Goal: Task Accomplishment & Management: Manage account settings

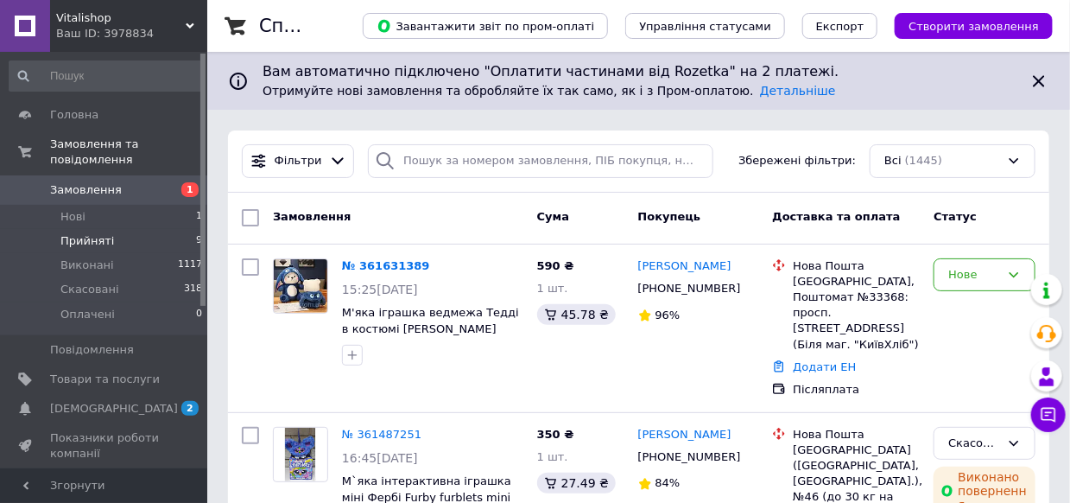
click at [76, 233] on span "Прийняті" at bounding box center [87, 241] width 54 height 16
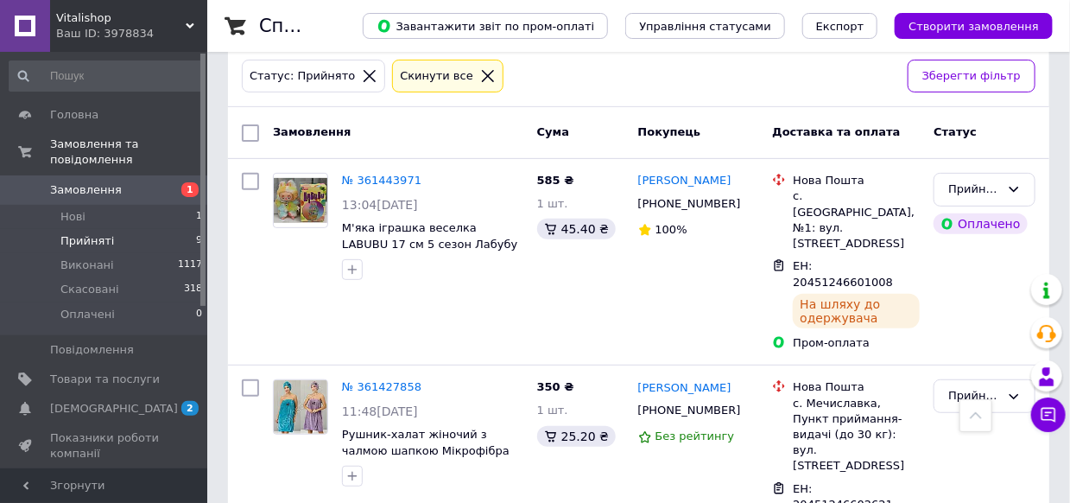
scroll to position [125, 0]
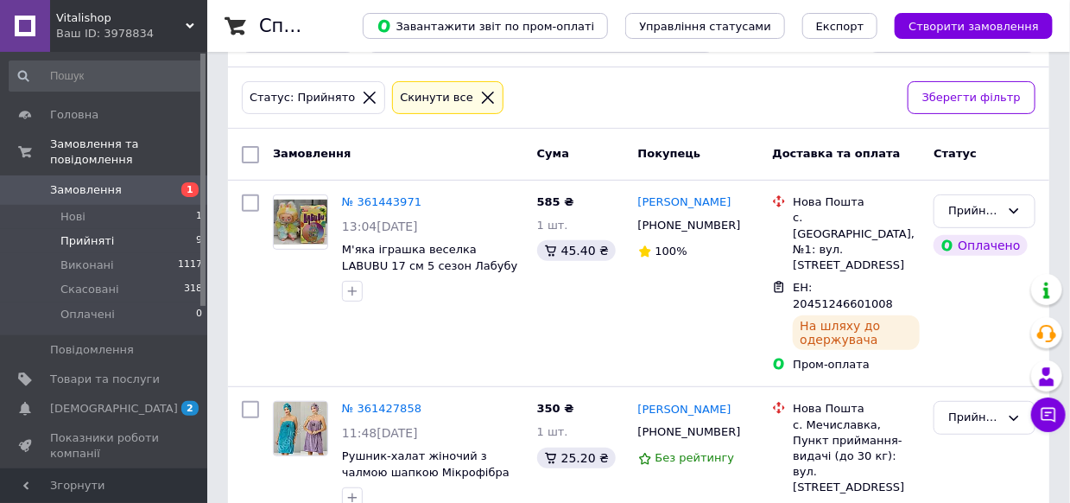
click at [99, 22] on span "Vitalishop" at bounding box center [121, 18] width 130 height 16
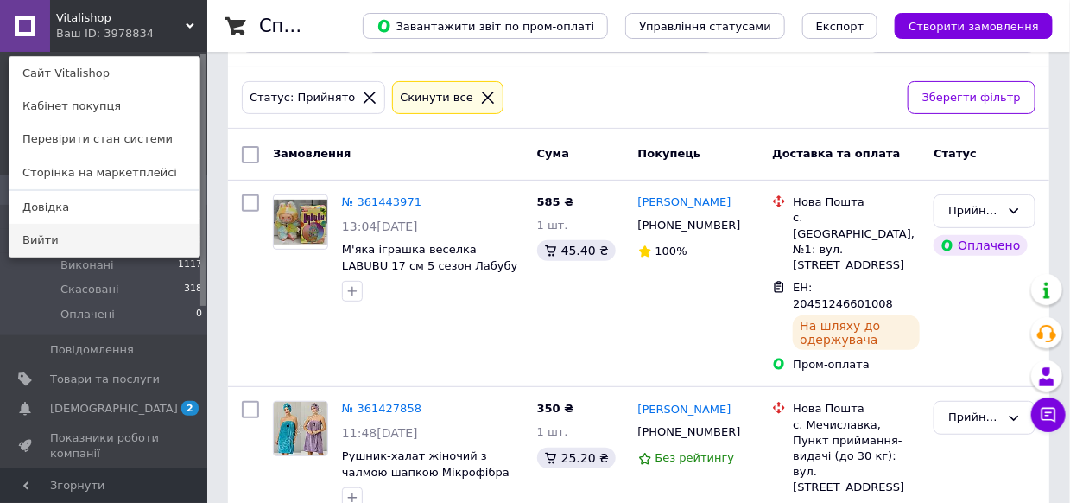
click at [26, 241] on link "Вийти" at bounding box center [105, 240] width 190 height 33
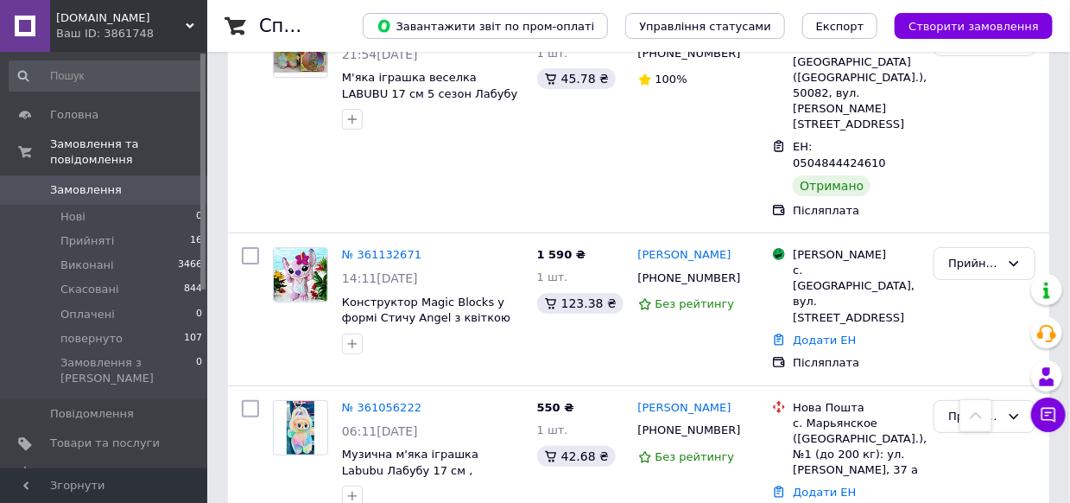
scroll to position [2643, 0]
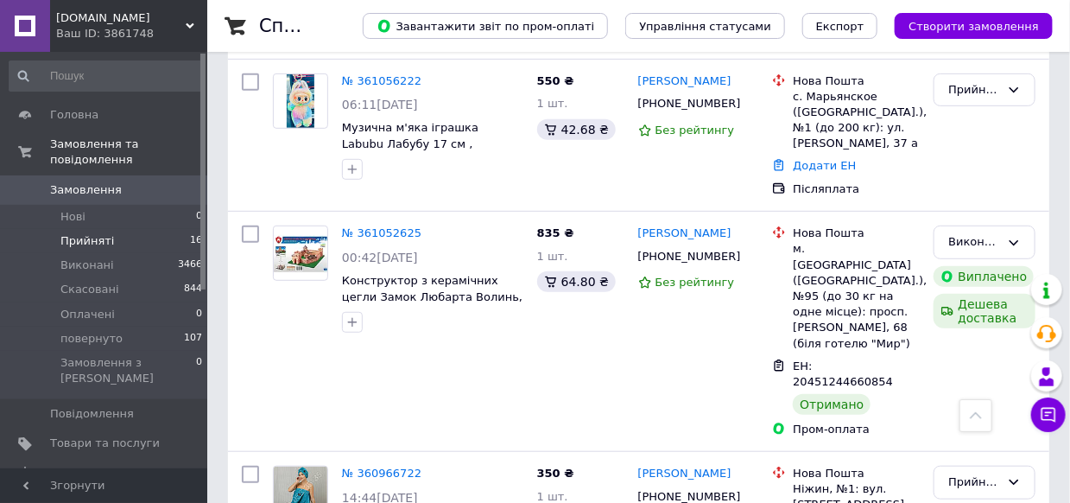
click at [87, 233] on span "Прийняті" at bounding box center [87, 241] width 54 height 16
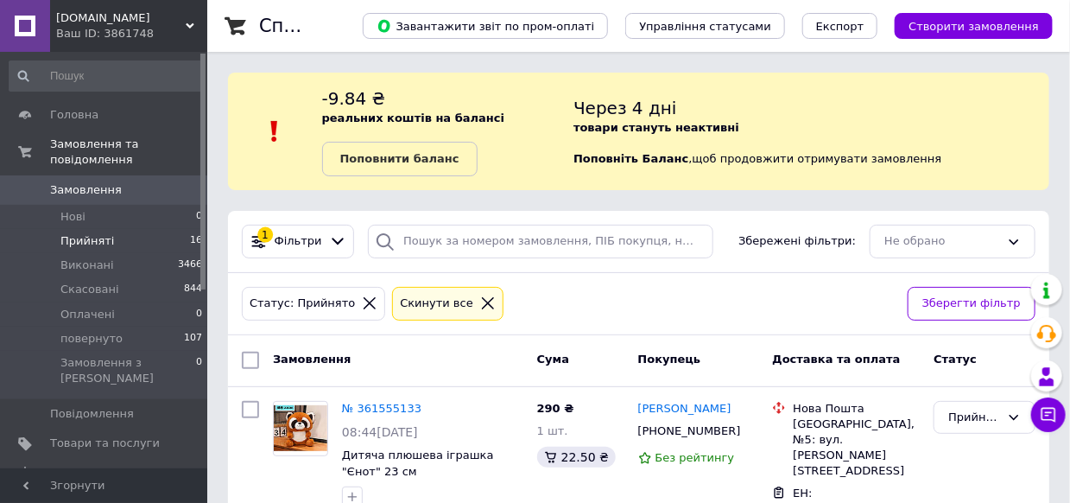
click at [96, 182] on span "Замовлення" at bounding box center [86, 190] width 72 height 16
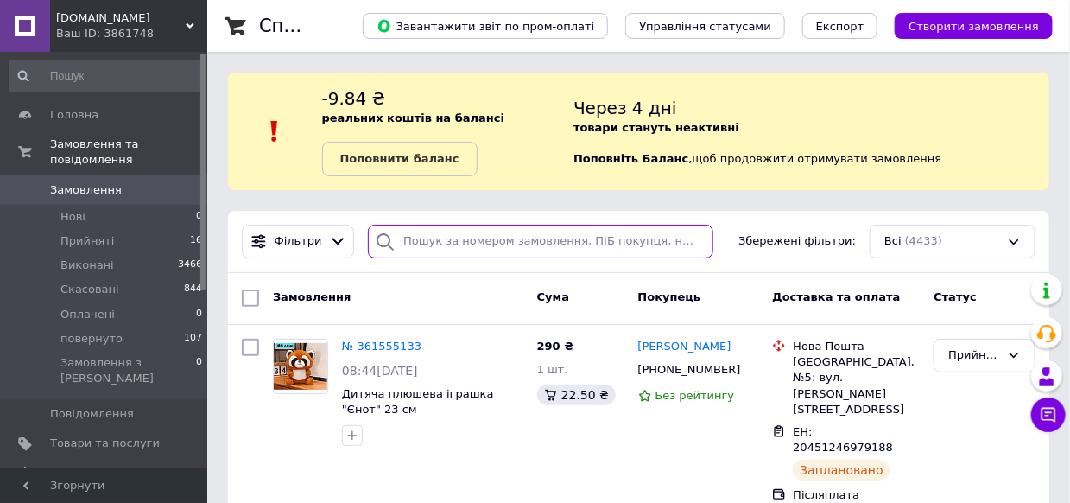
click at [495, 245] on input "search" at bounding box center [541, 242] width 346 height 34
type input "дорошенко"
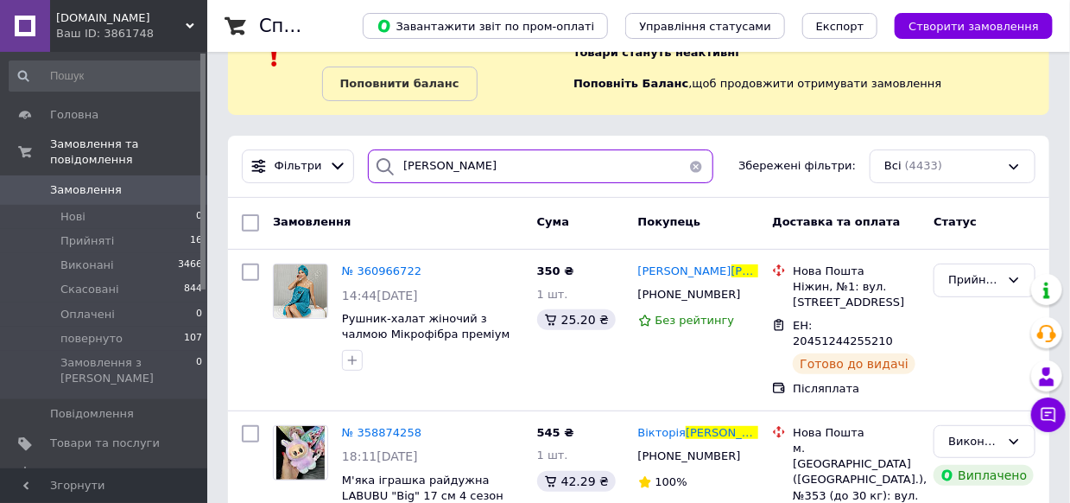
scroll to position [86, 0]
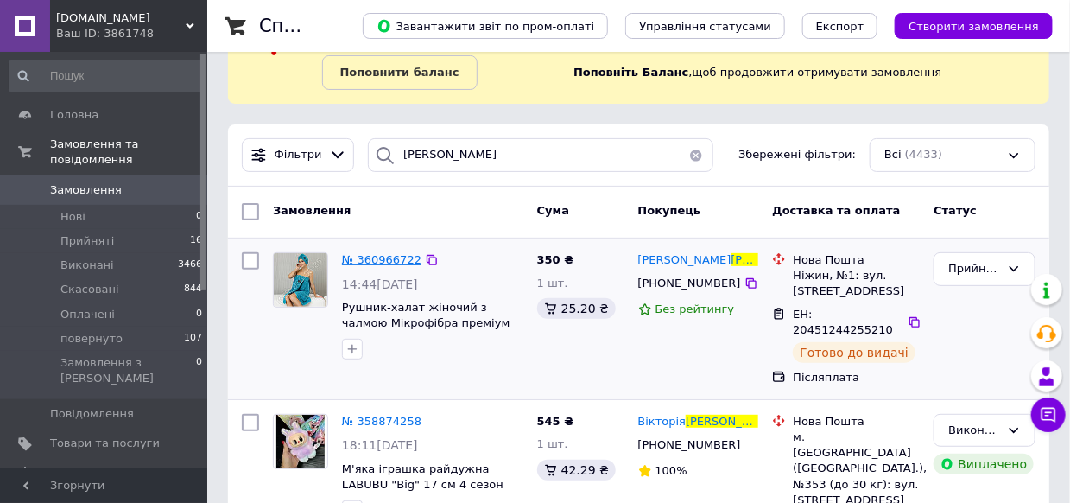
click at [397, 260] on span "№ 360966722" at bounding box center [381, 259] width 79 height 13
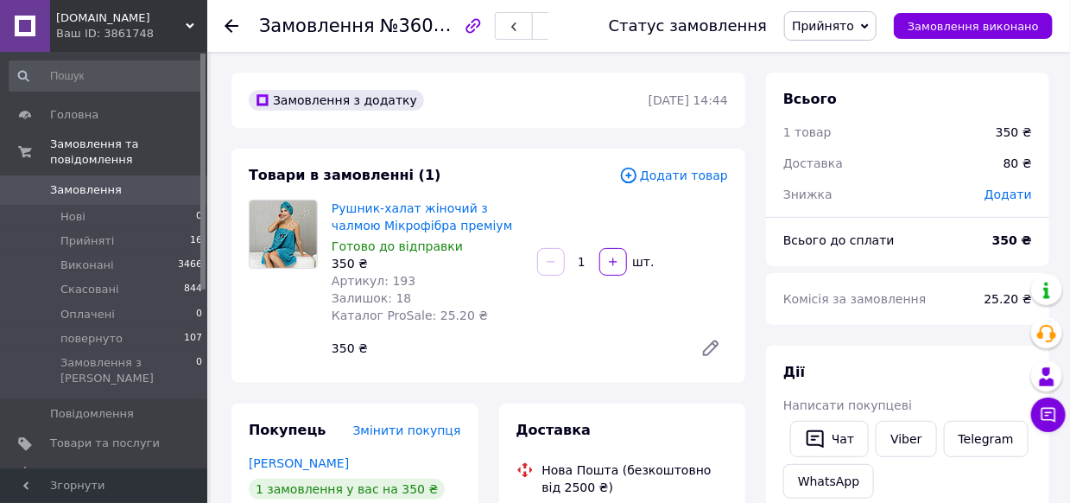
scroll to position [3, 0]
click at [84, 233] on span "Прийняті" at bounding box center [87, 241] width 54 height 16
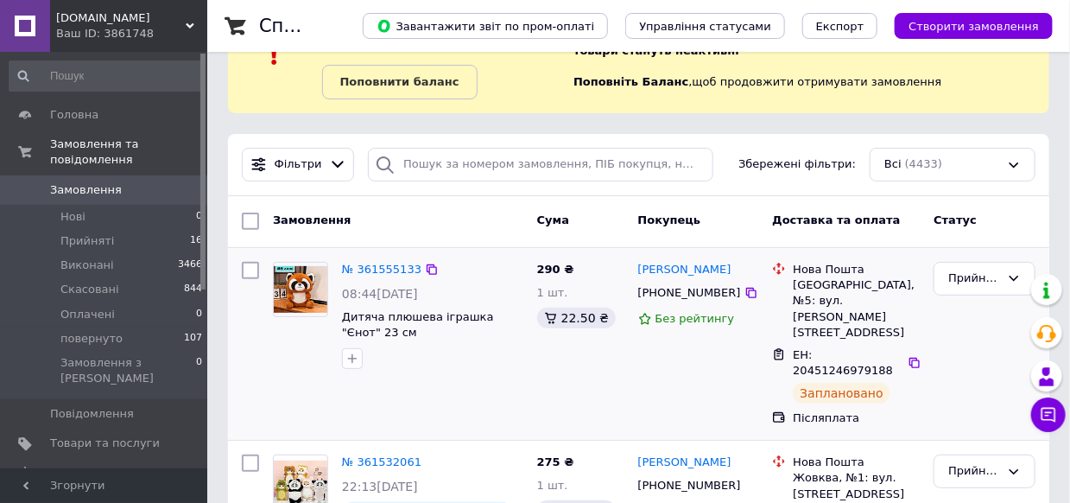
scroll to position [86, 0]
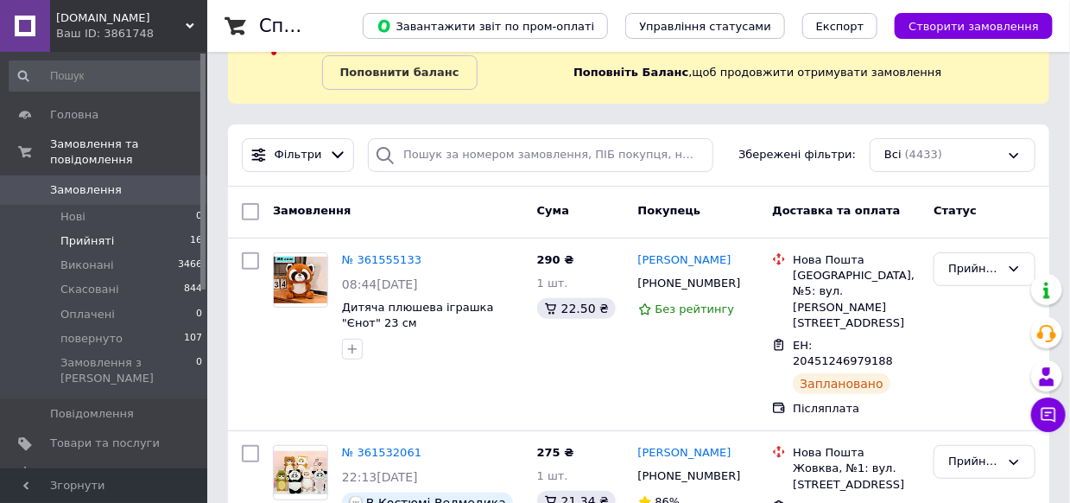
click at [104, 233] on span "Прийняті" at bounding box center [87, 241] width 54 height 16
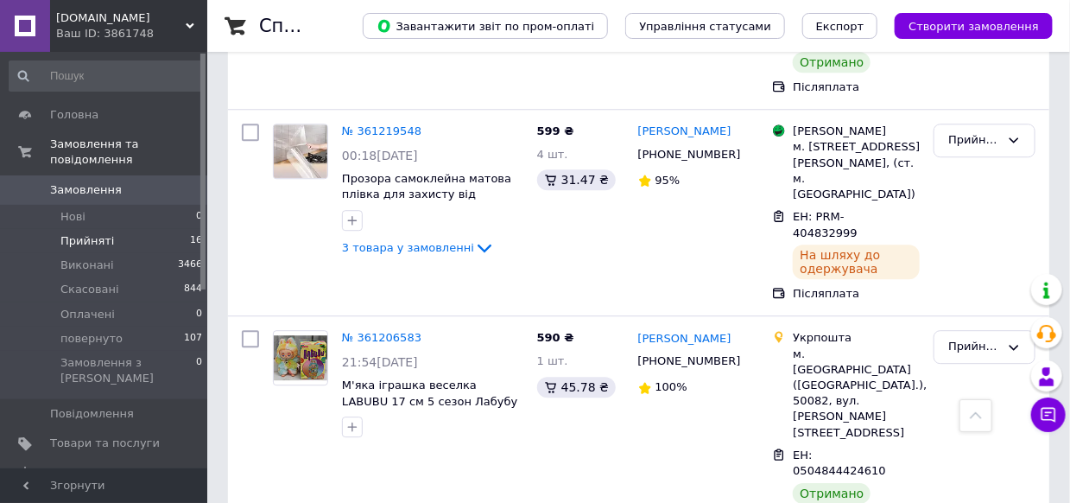
scroll to position [1622, 0]
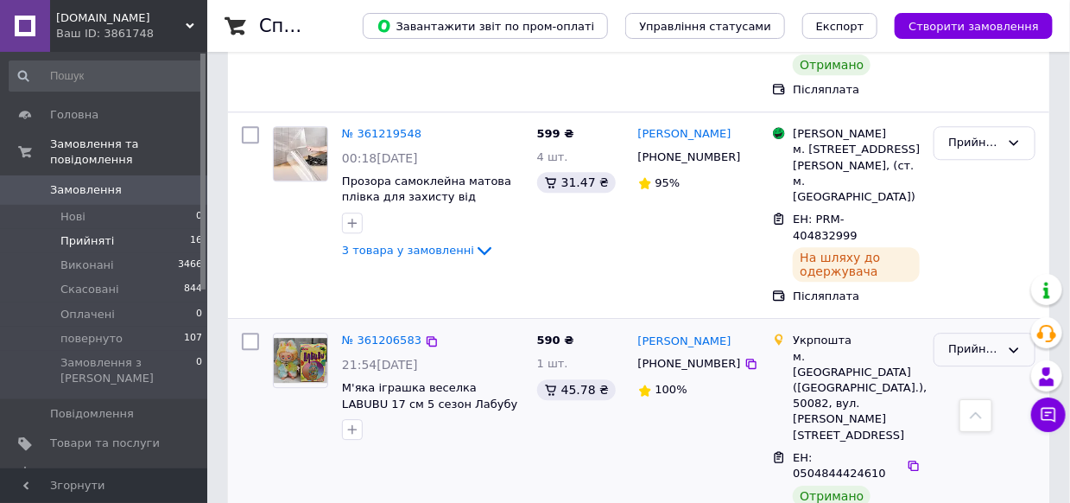
click at [971, 333] on div "Прийнято" at bounding box center [985, 350] width 102 height 34
click at [971, 370] on li "Виконано" at bounding box center [985, 386] width 100 height 32
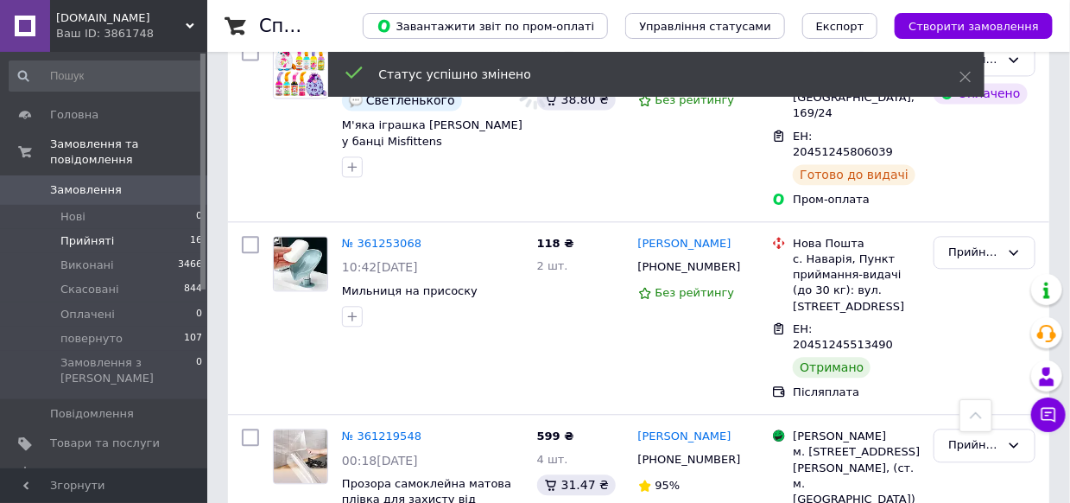
scroll to position [1277, 0]
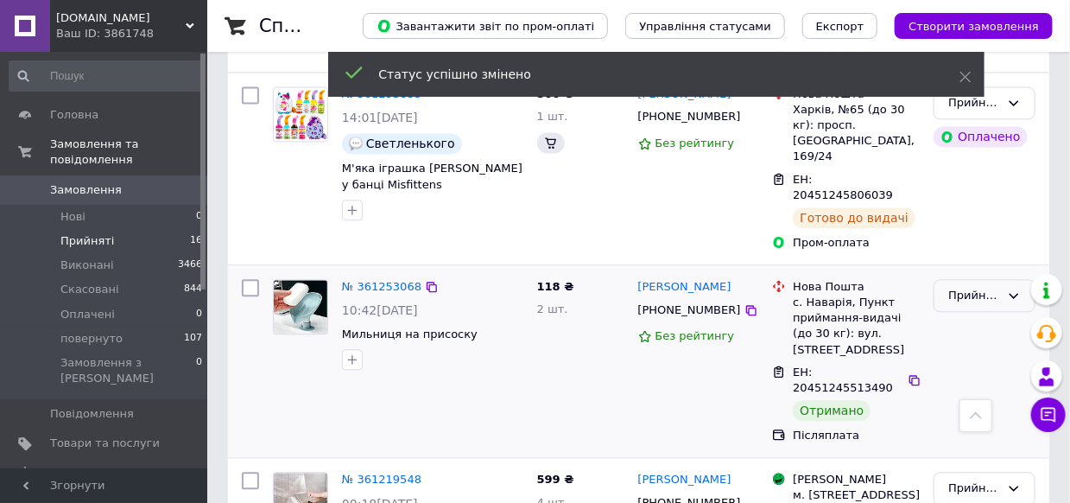
click at [975, 287] on div "Прийнято" at bounding box center [975, 296] width 52 height 18
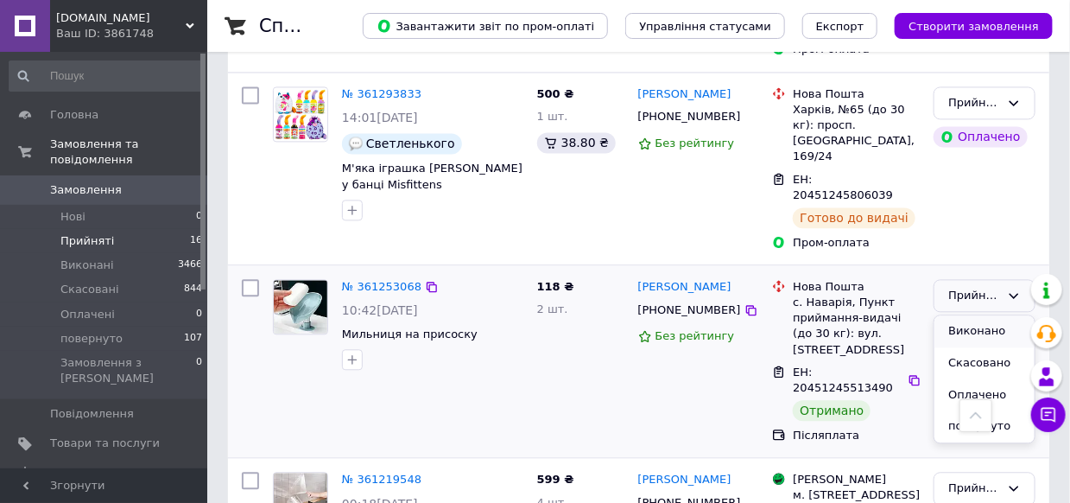
click at [972, 315] on li "Виконано" at bounding box center [985, 331] width 100 height 32
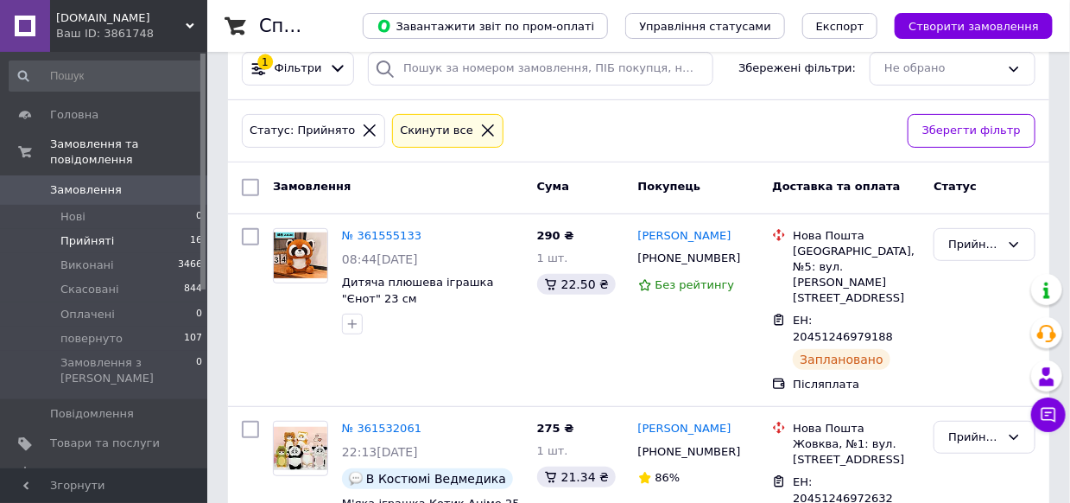
scroll to position [154, 0]
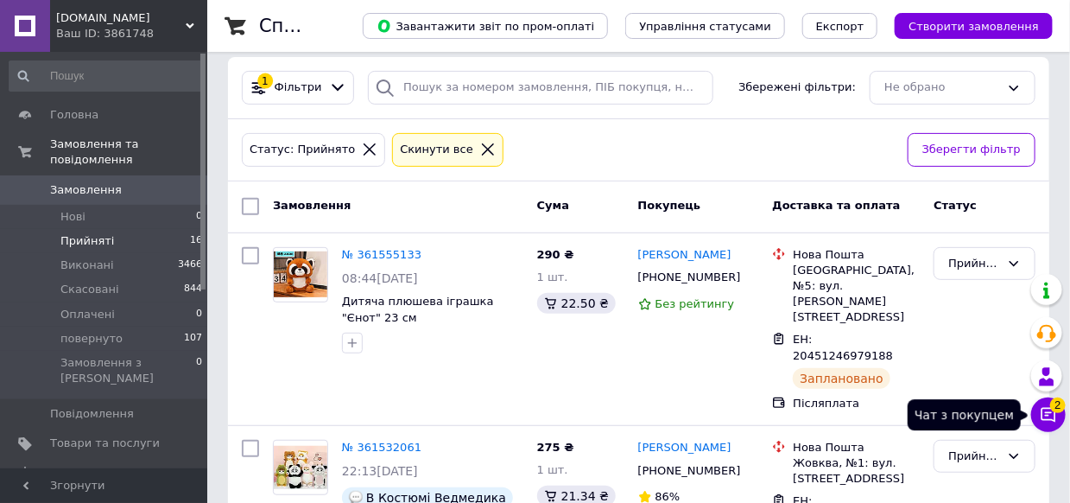
click at [1049, 416] on icon at bounding box center [1048, 414] width 17 height 17
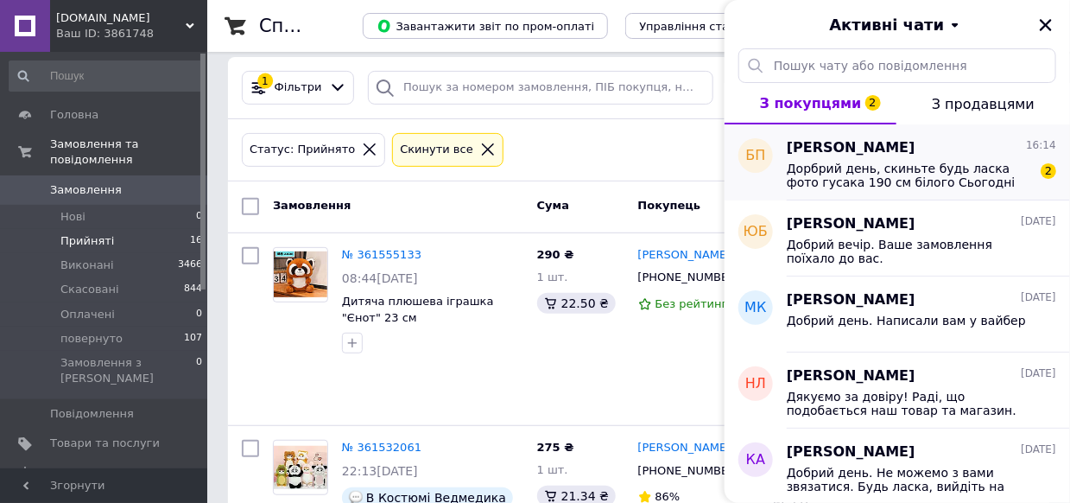
click at [871, 178] on span "Дорбрий день, скиньте будь ласка фото гусака 190 см білого Сьогодні відправляєт…" at bounding box center [909, 176] width 245 height 28
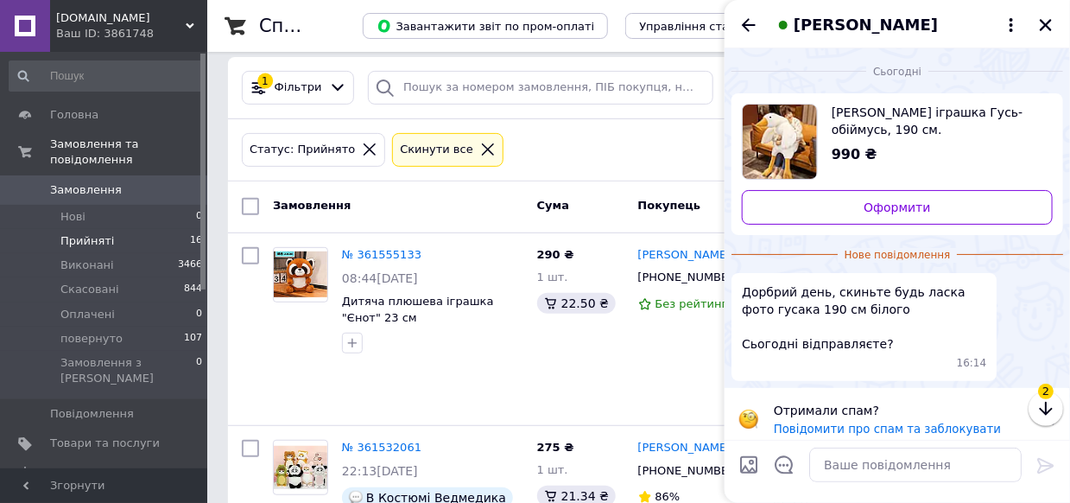
scroll to position [12, 0]
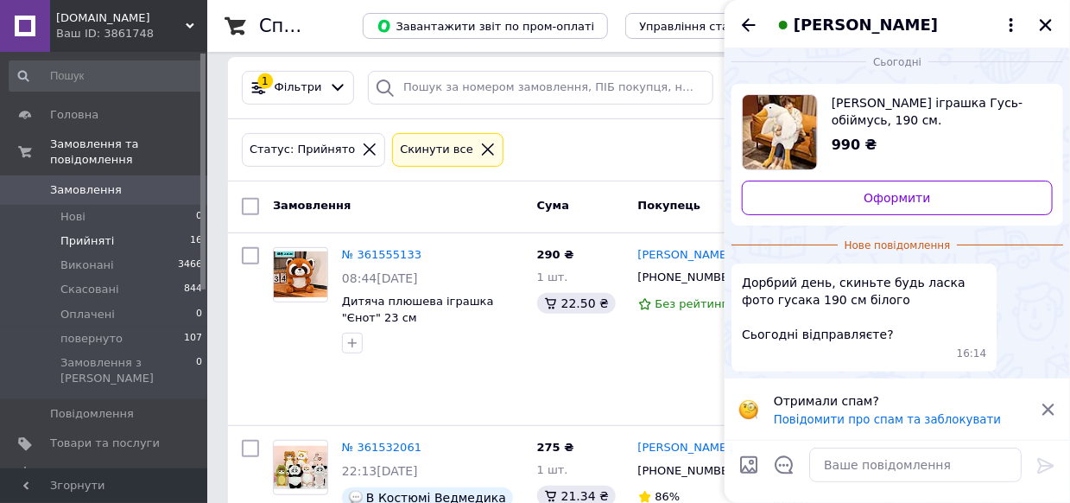
click at [1041, 404] on icon at bounding box center [1049, 410] width 16 height 16
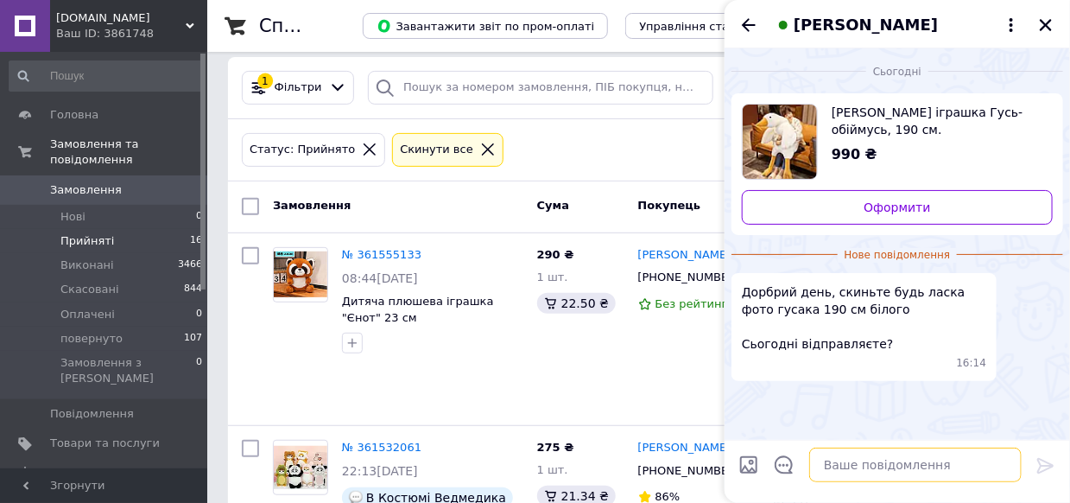
click at [864, 463] on textarea at bounding box center [915, 464] width 213 height 35
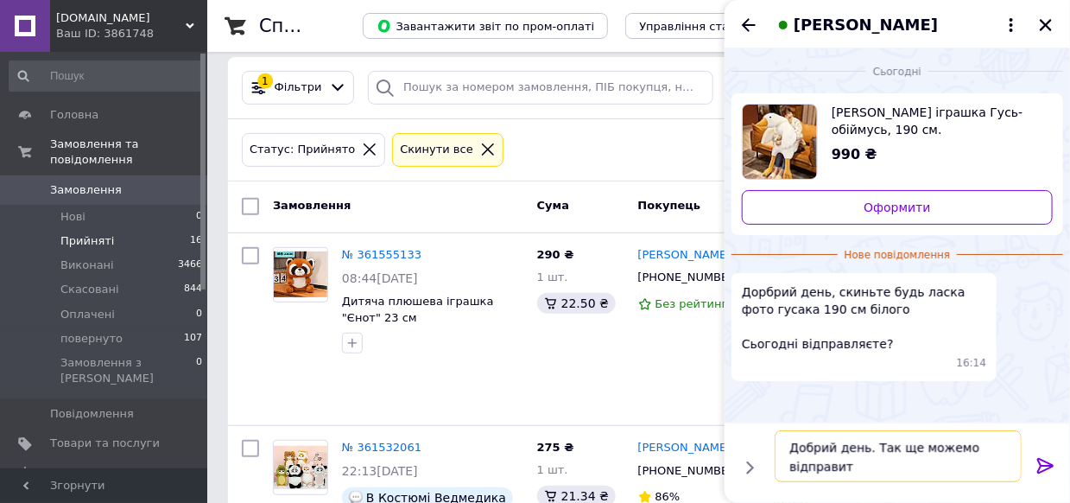
type textarea "Добрий день. Так ще можемо відправити"
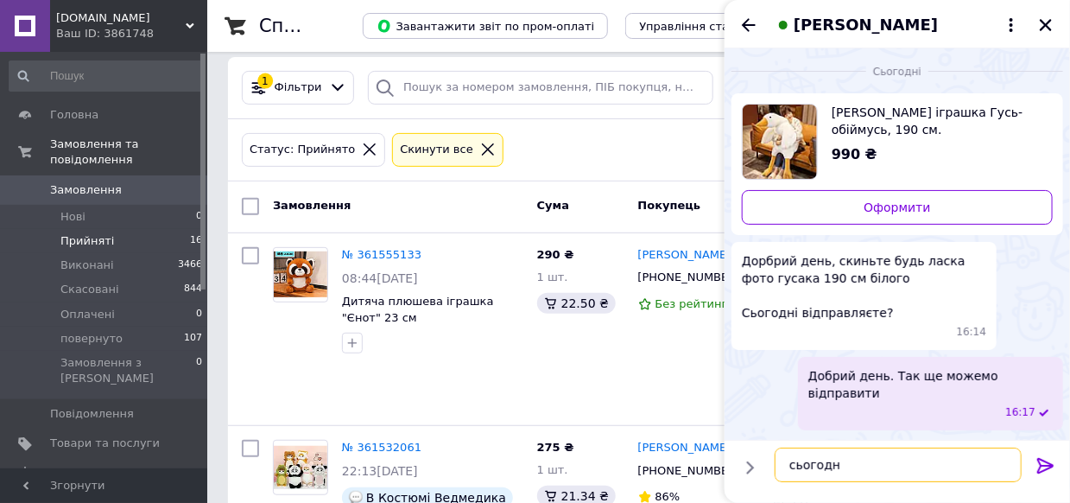
type textarea "сьогодні"
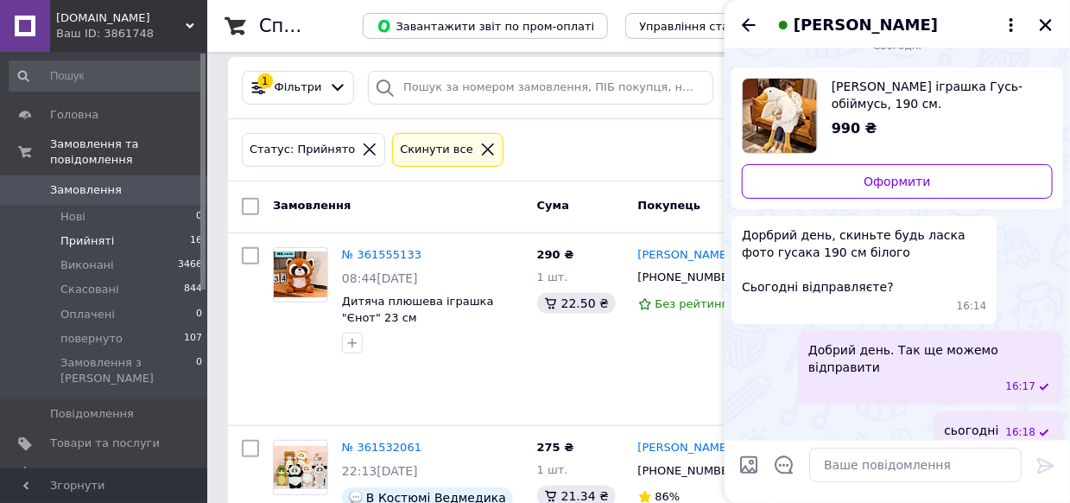
click at [826, 90] on div "Плюшева іграшка Гусь-обіймусь, 190 см. 990 ₴" at bounding box center [935, 108] width 235 height 61
click at [1041, 21] on icon "Закрити" at bounding box center [1046, 25] width 16 height 16
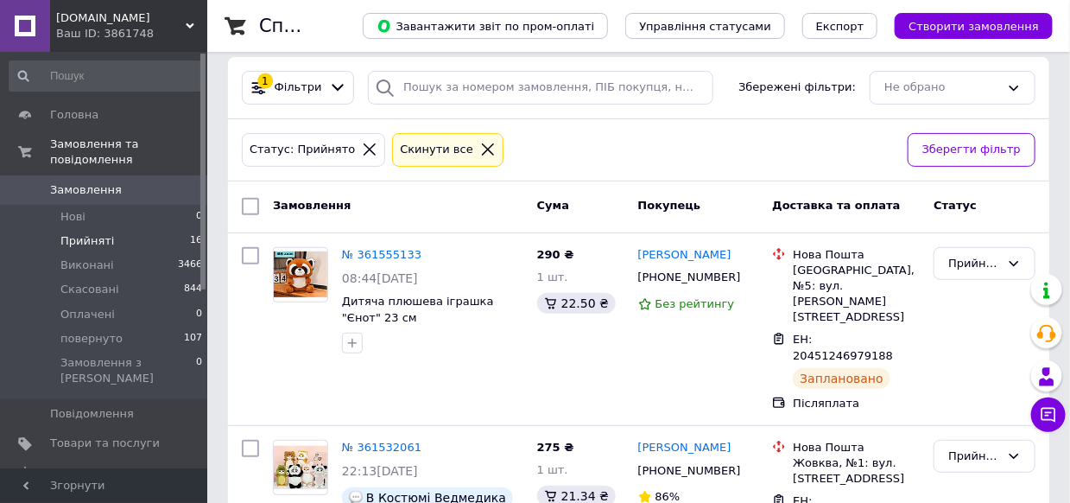
click at [91, 233] on span "Прийняті" at bounding box center [87, 241] width 54 height 16
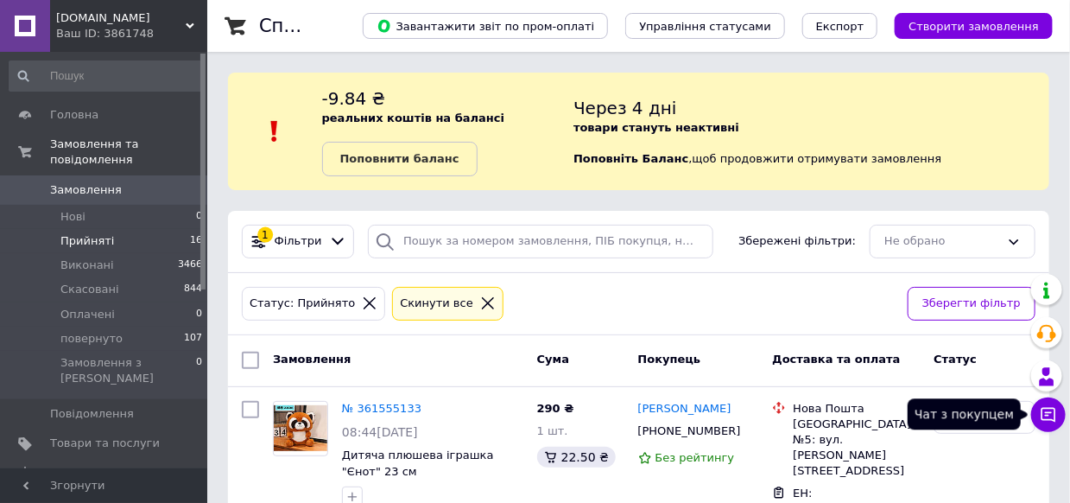
click at [1056, 409] on icon at bounding box center [1049, 415] width 15 height 15
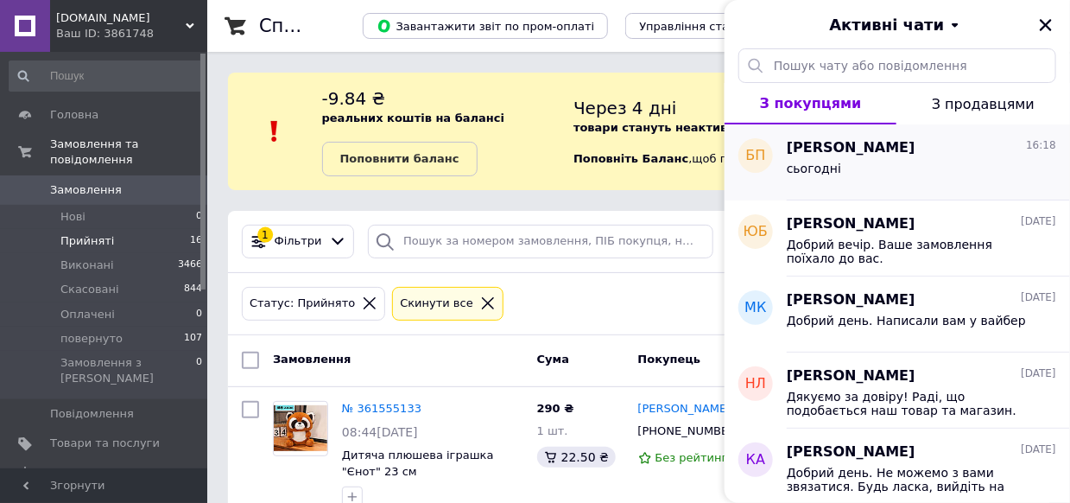
click at [868, 174] on div "сьогодні" at bounding box center [922, 172] width 270 height 28
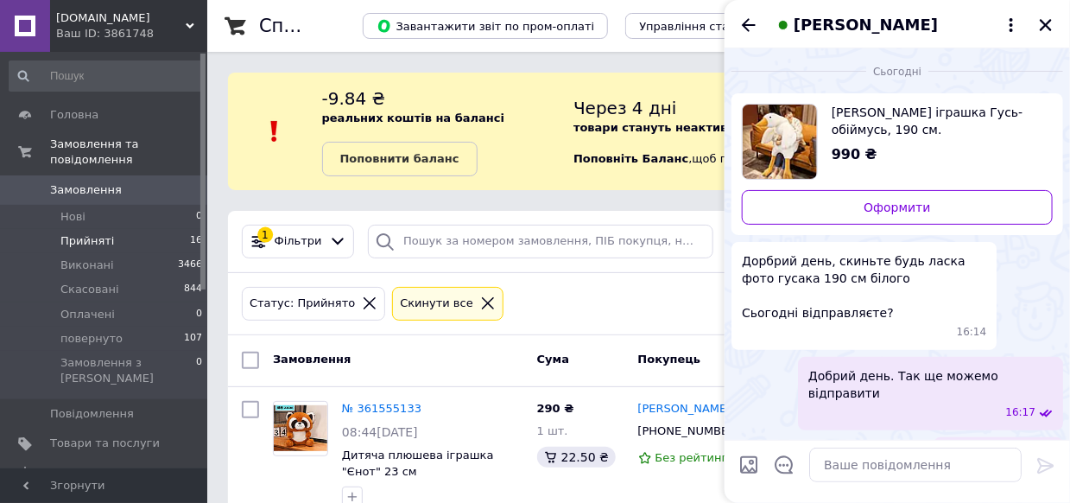
scroll to position [26, 0]
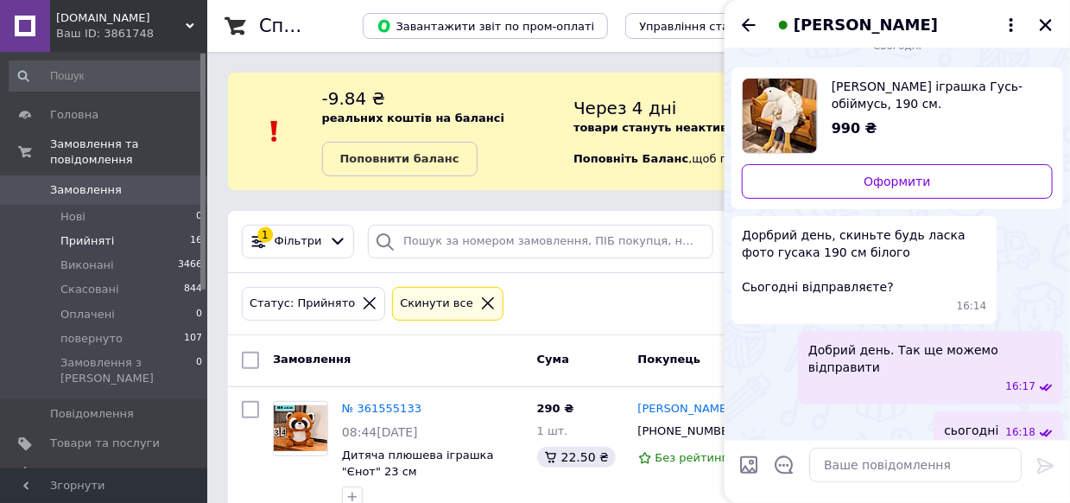
click at [746, 457] on input "Завантажити файли" at bounding box center [749, 464] width 21 height 21
type input "C:\fakepath\гусь.jpg"
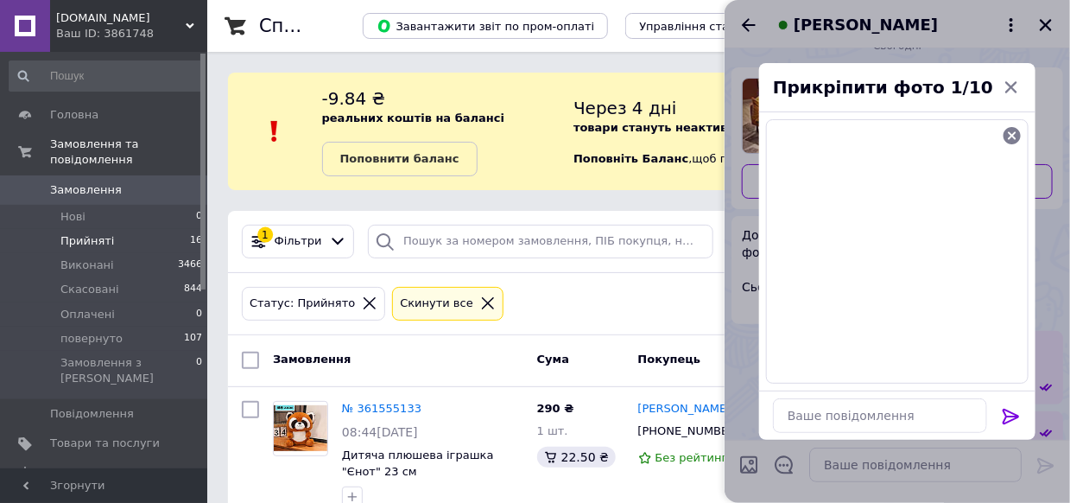
click at [1013, 419] on icon at bounding box center [1011, 417] width 16 height 16
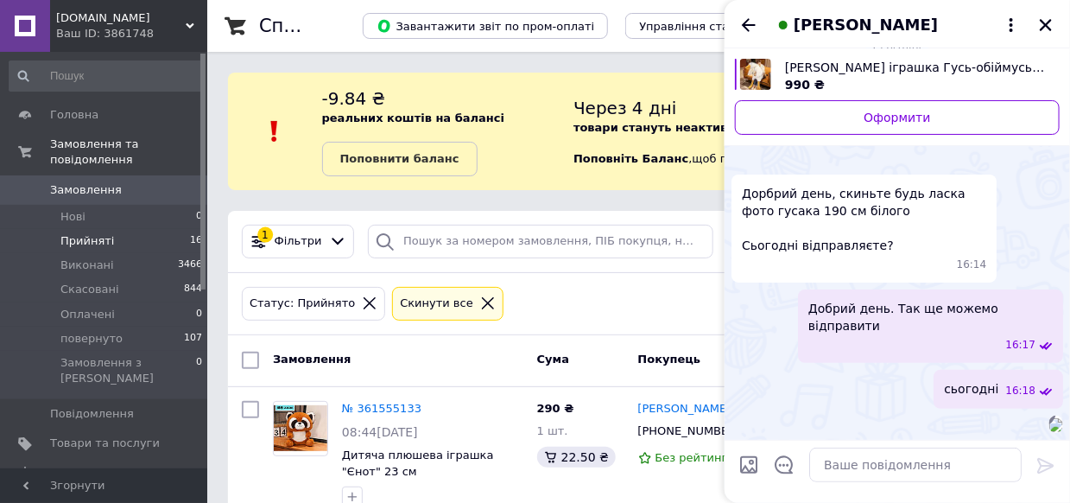
scroll to position [248, 0]
click at [1050, 16] on button "Закрити" at bounding box center [1046, 25] width 21 height 21
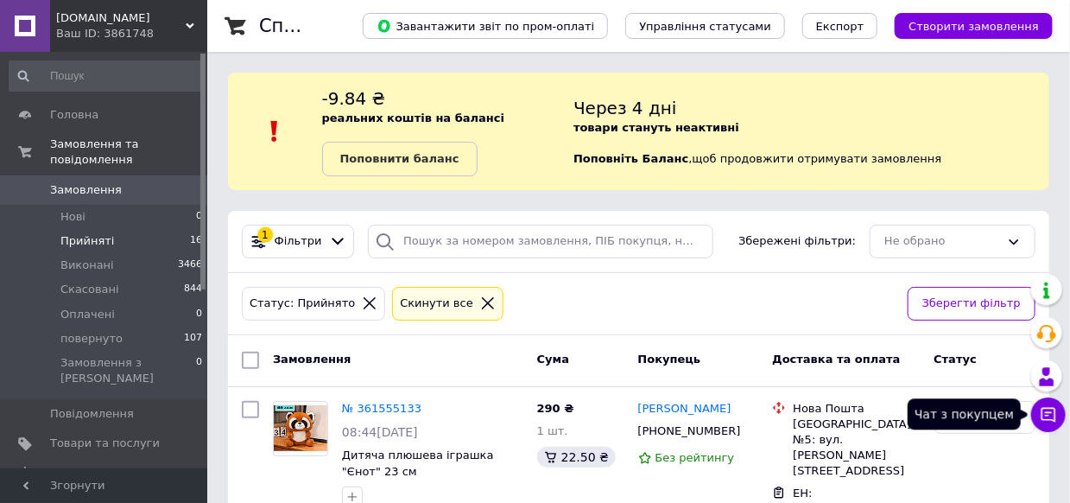
click at [1037, 408] on button "Чат з покупцем" at bounding box center [1048, 414] width 35 height 35
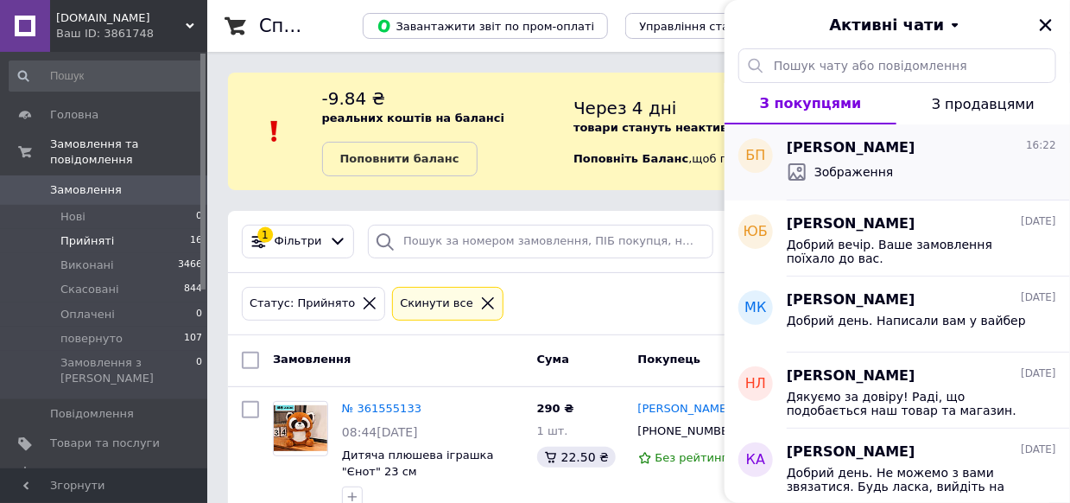
click at [883, 138] on span "Богдан Пелюшок" at bounding box center [851, 148] width 129 height 20
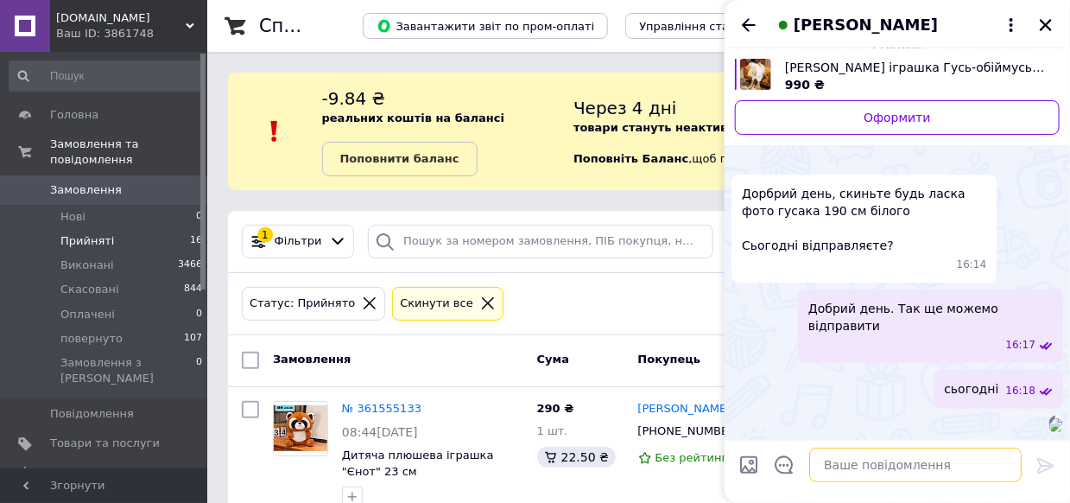
click at [866, 461] on textarea at bounding box center [915, 464] width 213 height 35
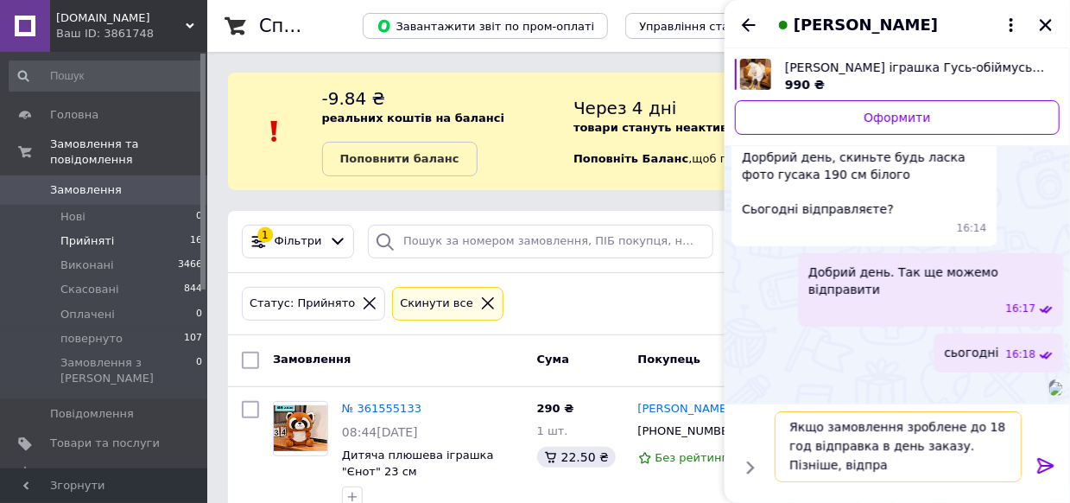
scroll to position [1, 0]
type textarea "Якщо замовлення зроблене до 18 год відправка в день заказу. Пізніше, відправка …"
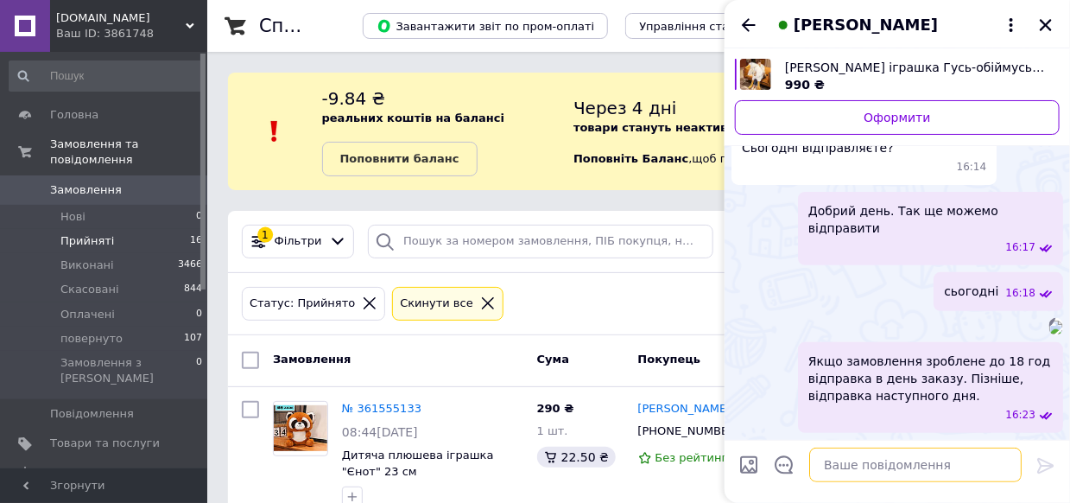
scroll to position [346, 0]
click at [1049, 25] on icon "Закрити" at bounding box center [1046, 25] width 16 height 16
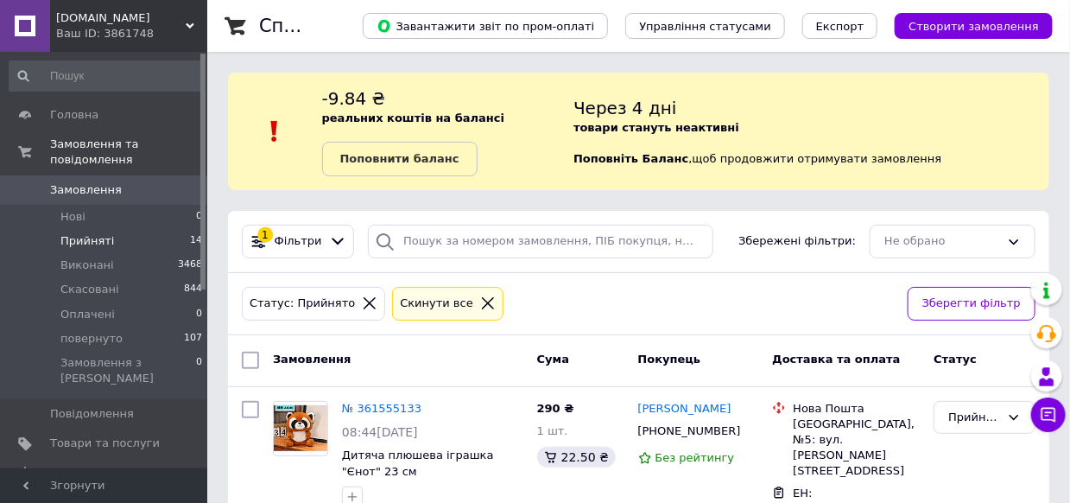
click at [62, 11] on span "[DOMAIN_NAME]" at bounding box center [121, 18] width 130 height 16
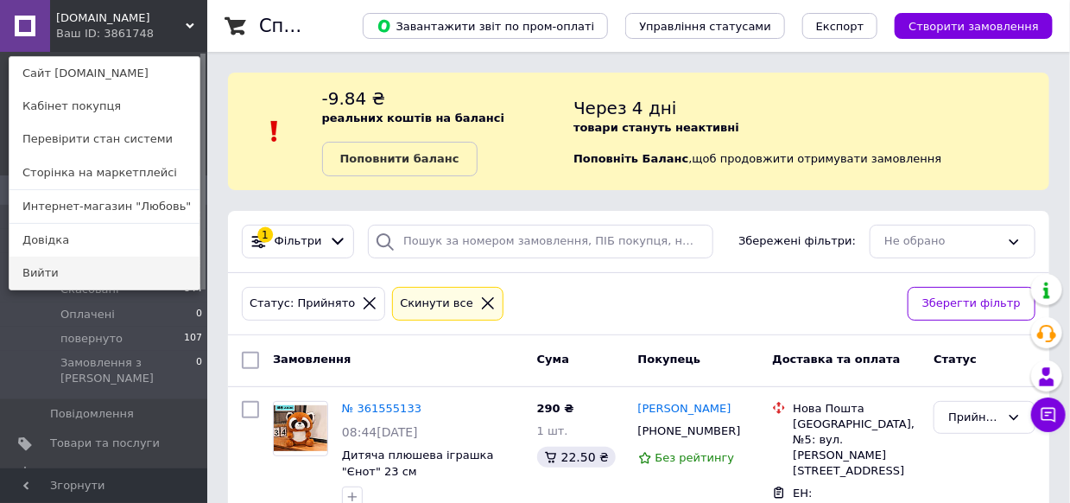
click at [42, 274] on link "Вийти" at bounding box center [105, 273] width 190 height 33
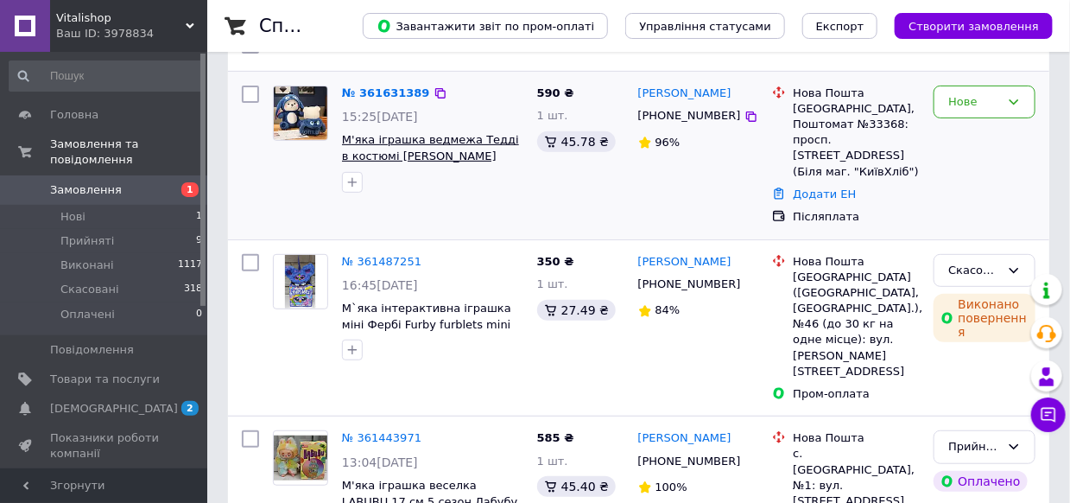
scroll to position [259, 0]
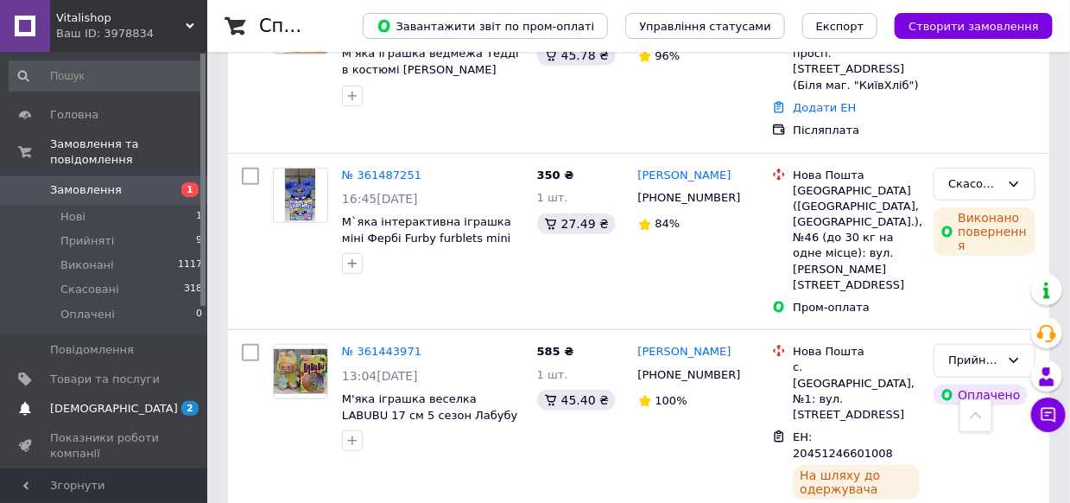
click at [172, 401] on span "2 0" at bounding box center [184, 409] width 48 height 16
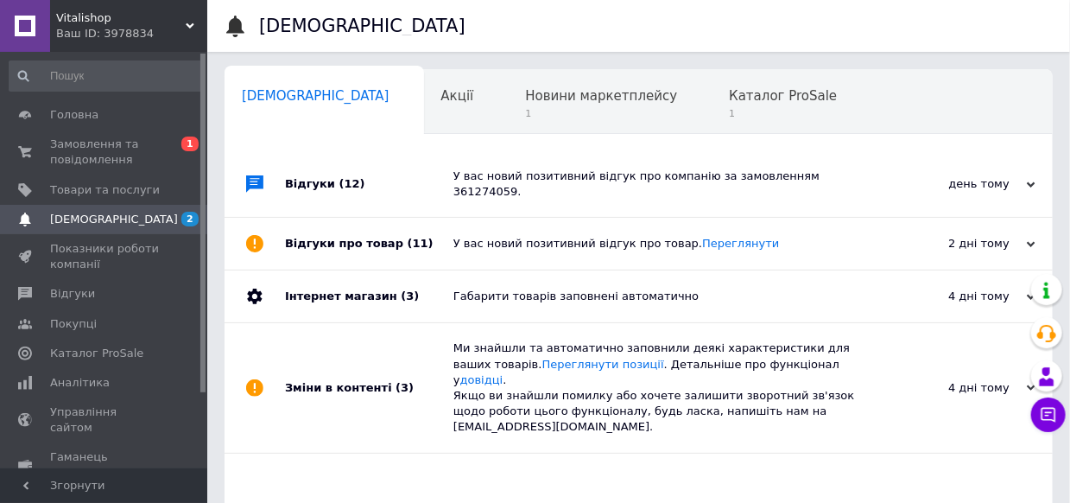
scroll to position [0, 9]
click at [720, 100] on span "Каталог ProSale" at bounding box center [774, 96] width 108 height 16
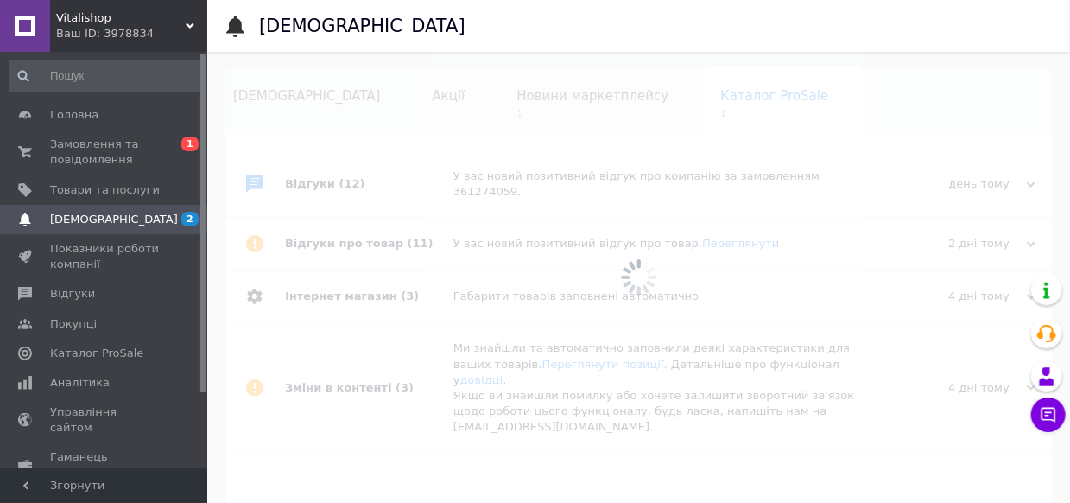
scroll to position [0, 27]
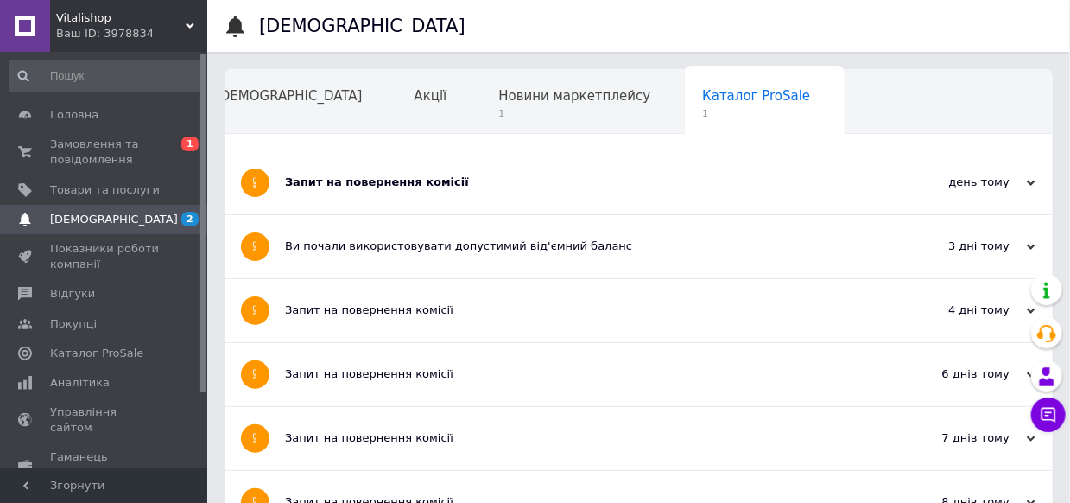
click at [403, 179] on div "Запит на повернення комісії" at bounding box center [574, 182] width 578 height 16
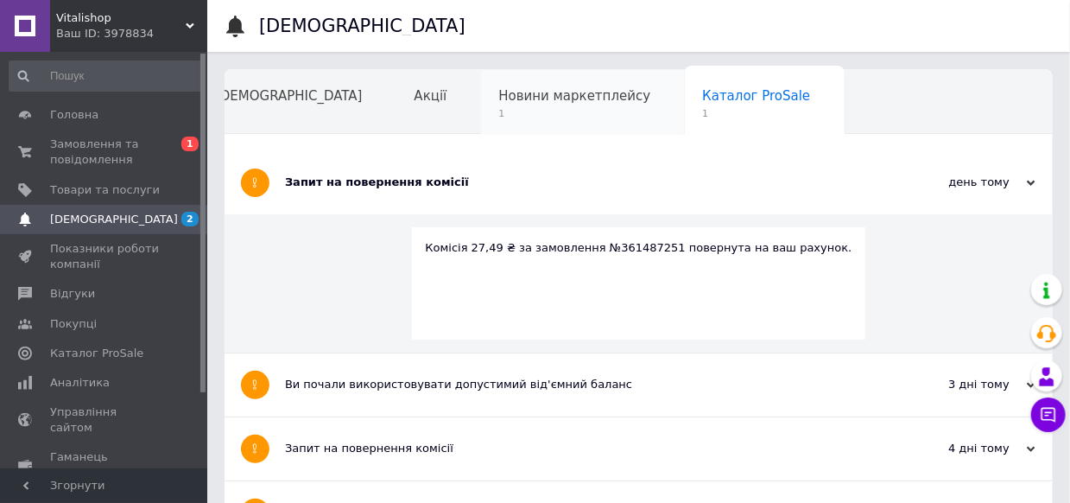
click at [489, 78] on div "Новини маркетплейсу 1" at bounding box center [583, 103] width 204 height 66
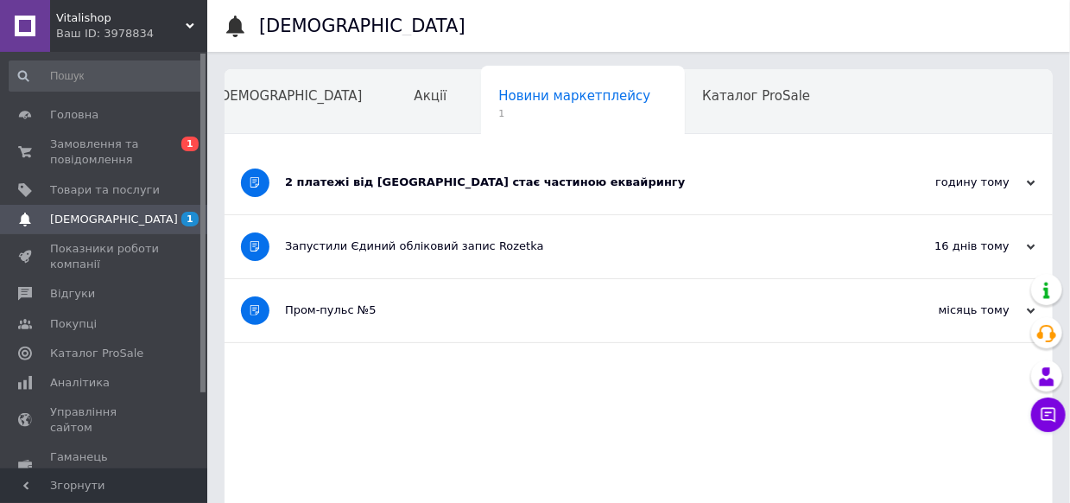
click at [382, 181] on div "2 платежі від Rozetka стає частиною еквайрингу" at bounding box center [574, 182] width 578 height 16
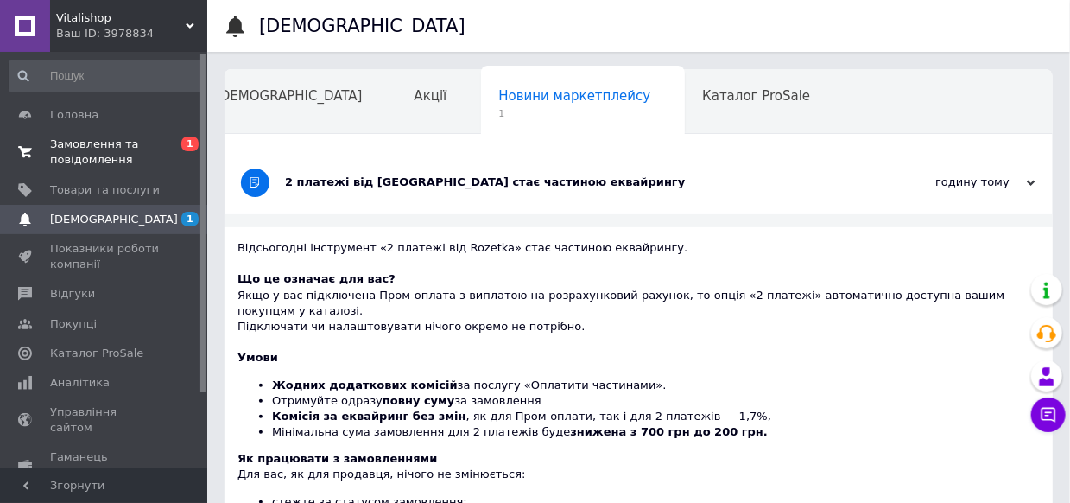
click at [69, 140] on span "Замовлення та повідомлення" at bounding box center [105, 151] width 110 height 31
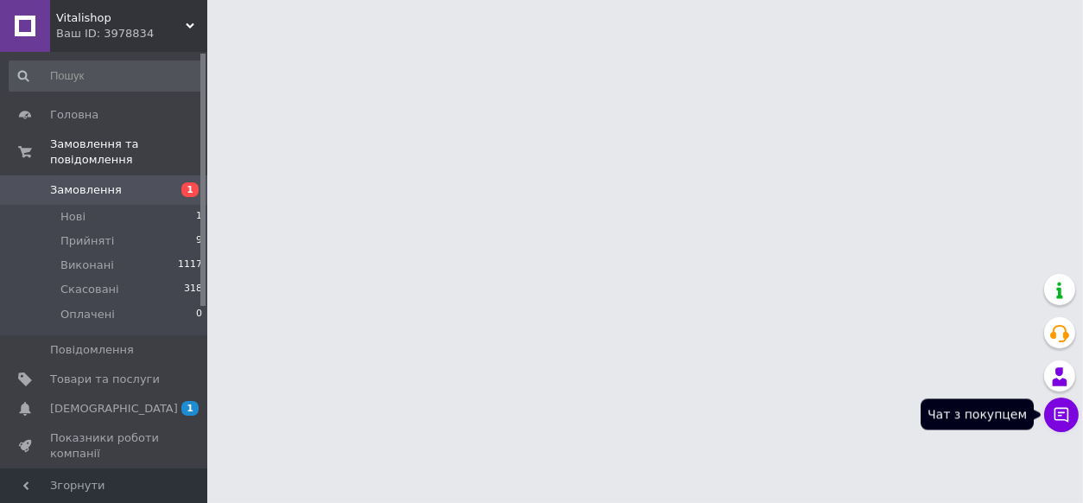
click at [1050, 414] on button "Чат з покупцем" at bounding box center [1061, 414] width 35 height 35
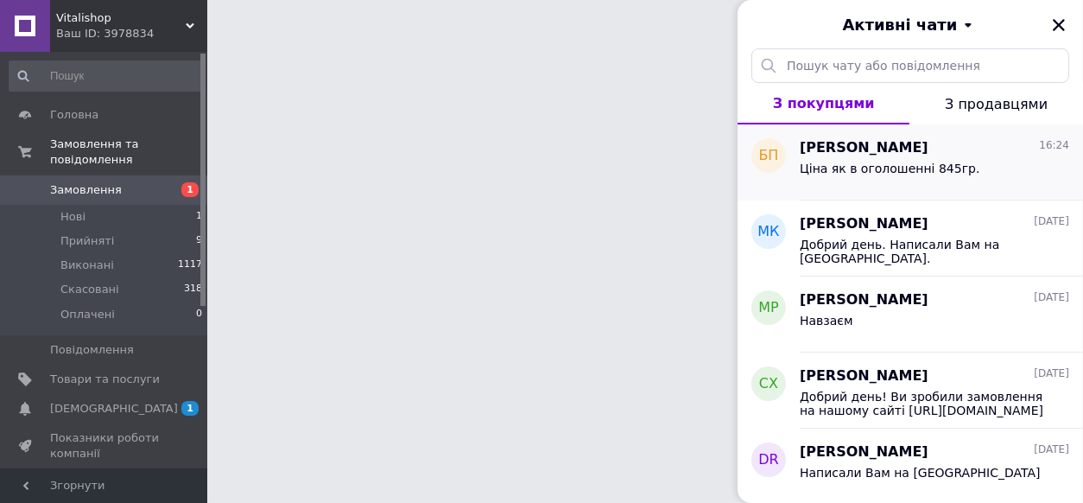
click at [941, 163] on span "Ціна як в оголошенні 845гр." at bounding box center [890, 169] width 180 height 14
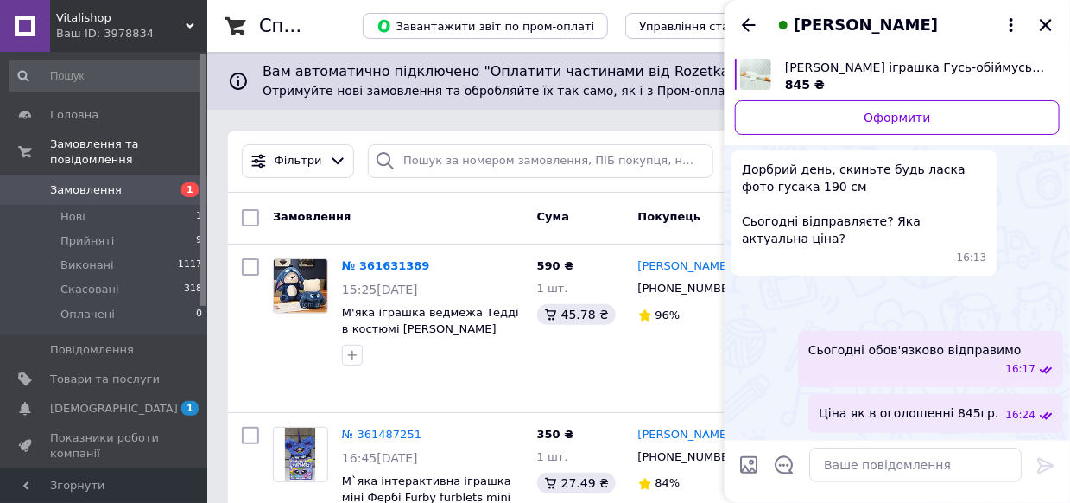
scroll to position [4, 0]
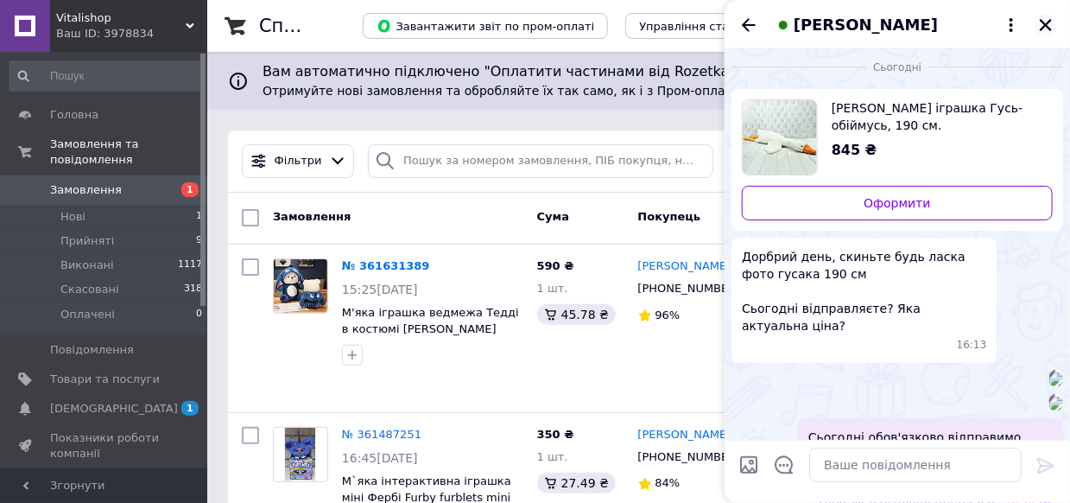
click at [1037, 25] on button "Закрити" at bounding box center [1046, 25] width 21 height 21
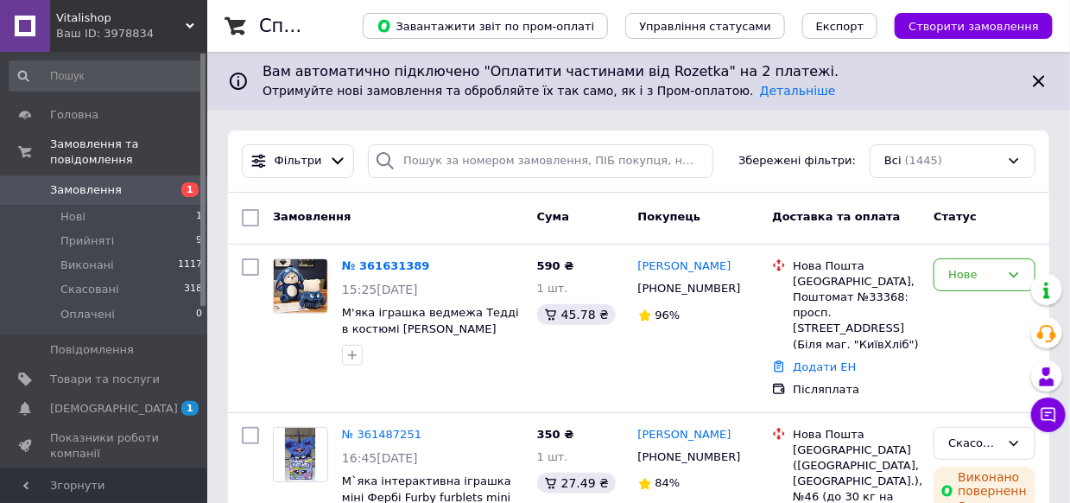
click at [140, 28] on div "Ваш ID: 3978834" at bounding box center [131, 34] width 151 height 16
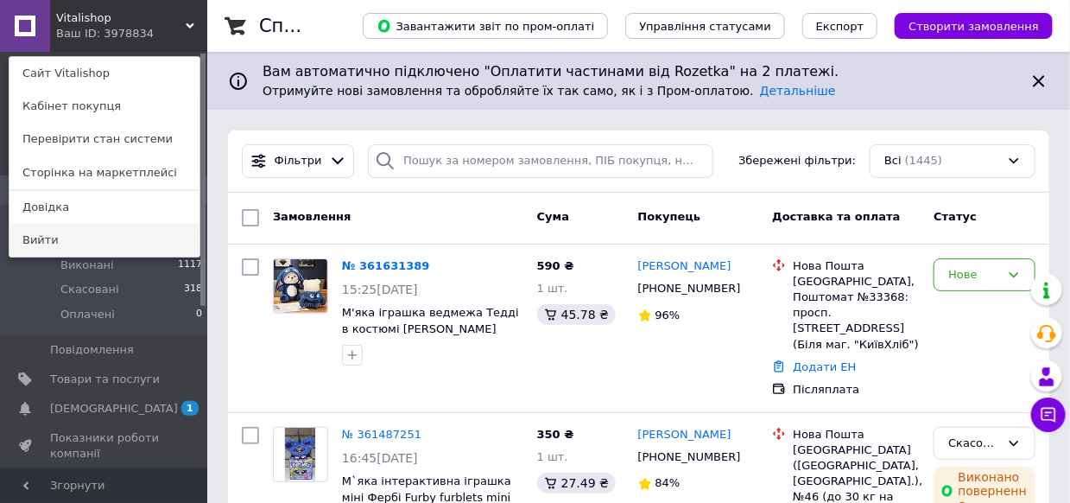
click at [54, 246] on link "Вийти" at bounding box center [105, 240] width 190 height 33
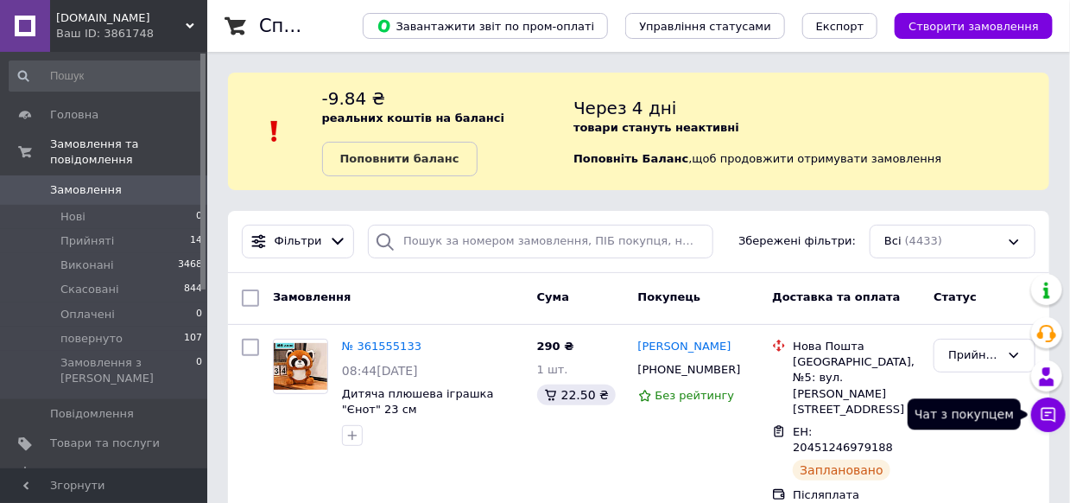
click at [1040, 418] on icon at bounding box center [1048, 414] width 17 height 17
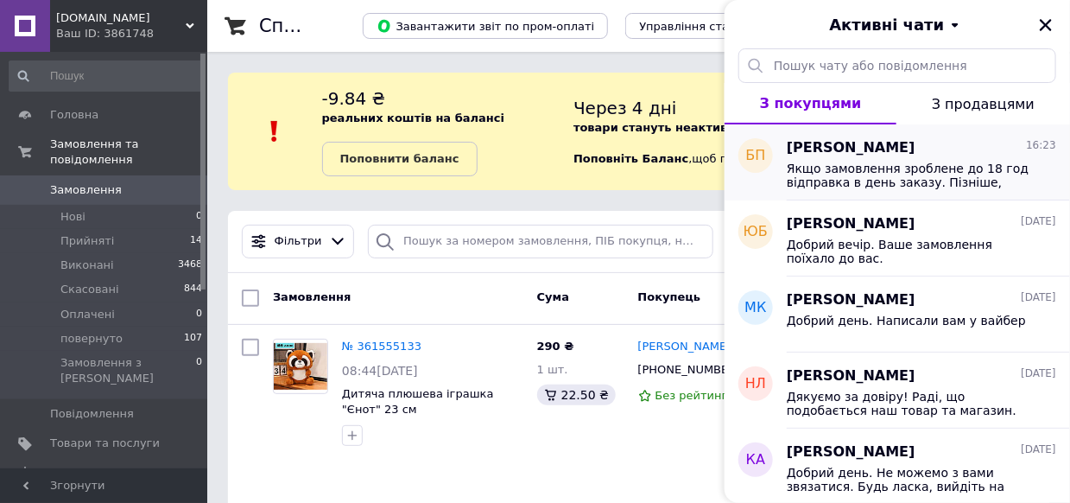
click at [857, 165] on span "Якщо замовлення зроблене до 18 год відправка в день заказу. Пізніше, відправка …" at bounding box center [909, 176] width 245 height 28
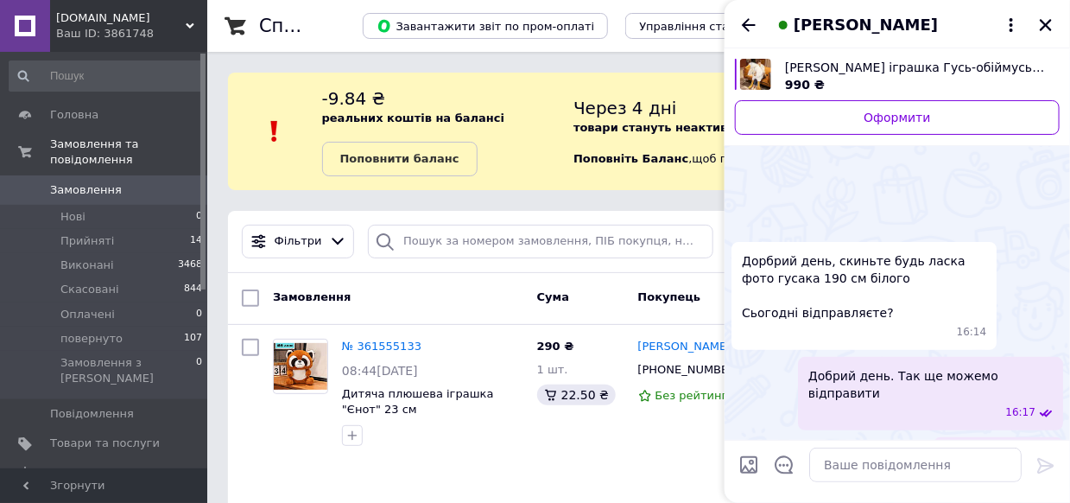
scroll to position [282, 0]
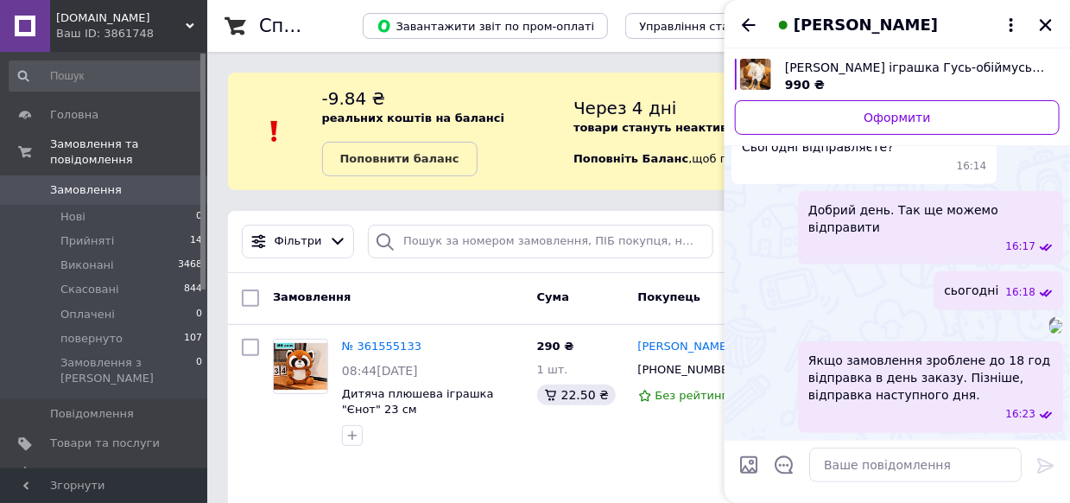
click at [763, 64] on img "Переглянути товар" at bounding box center [755, 74] width 31 height 31
click at [1052, 22] on icon "Закрити" at bounding box center [1046, 25] width 16 height 16
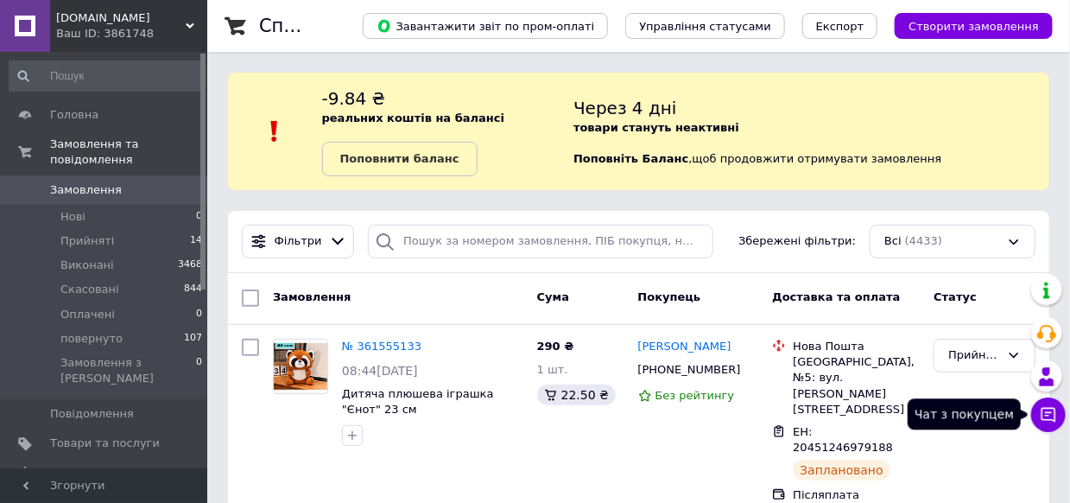
click at [1040, 408] on icon at bounding box center [1048, 414] width 17 height 17
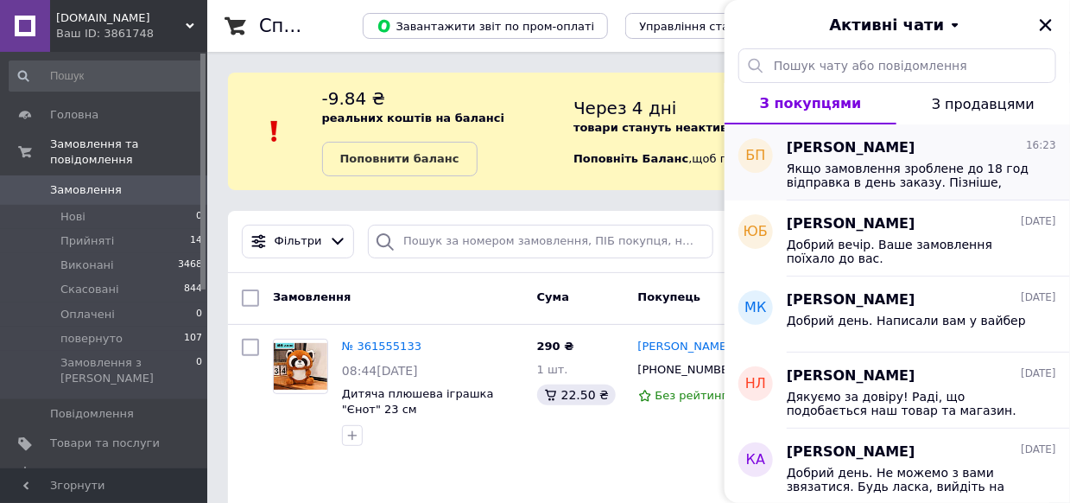
click at [817, 150] on span "Богдан Пелюшок" at bounding box center [851, 148] width 129 height 20
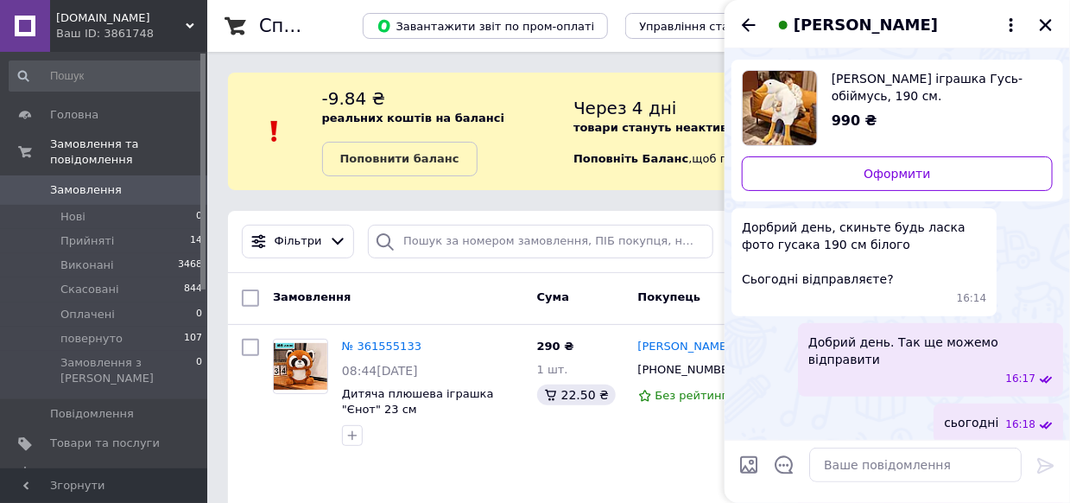
scroll to position [0, 0]
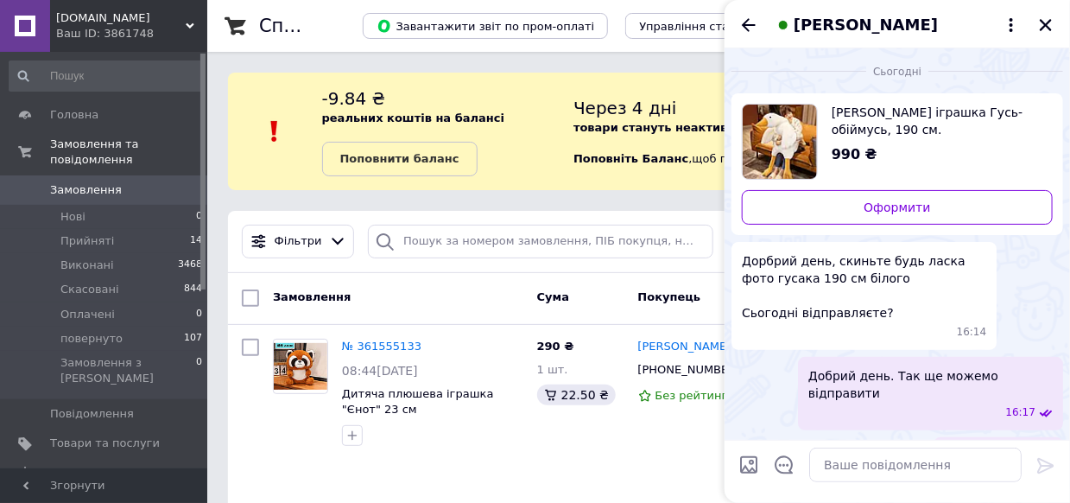
click at [767, 139] on img "Переглянути товар" at bounding box center [780, 142] width 74 height 74
click at [1050, 24] on icon "Закрити" at bounding box center [1046, 25] width 16 height 16
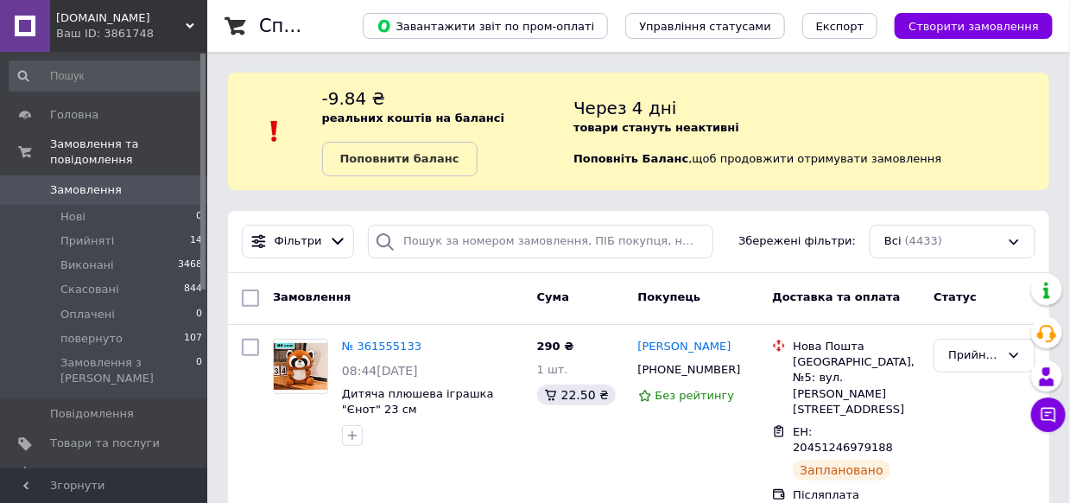
click at [105, 21] on span "SP.shop.com.ua" at bounding box center [121, 18] width 130 height 16
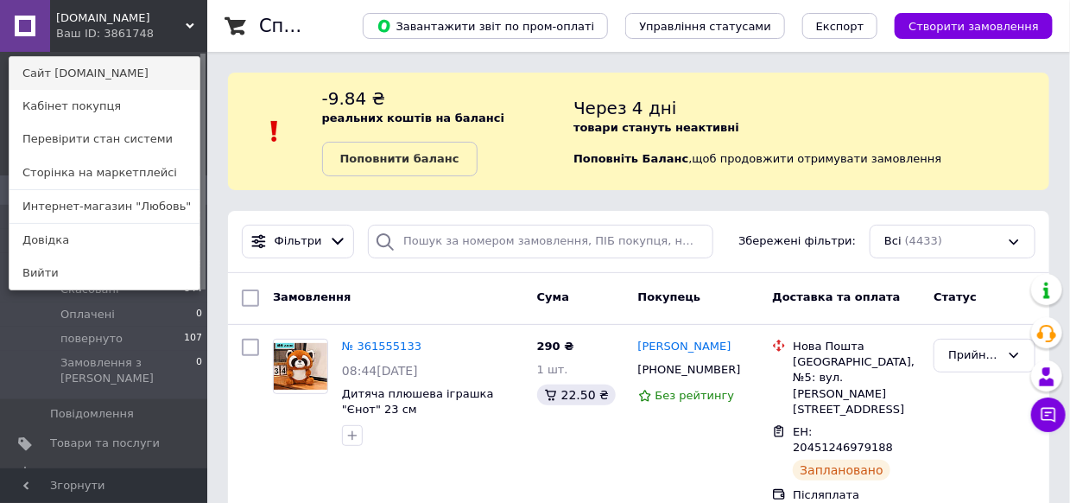
click at [105, 66] on link "Сайт SP.shop.com.ua" at bounding box center [105, 73] width 190 height 33
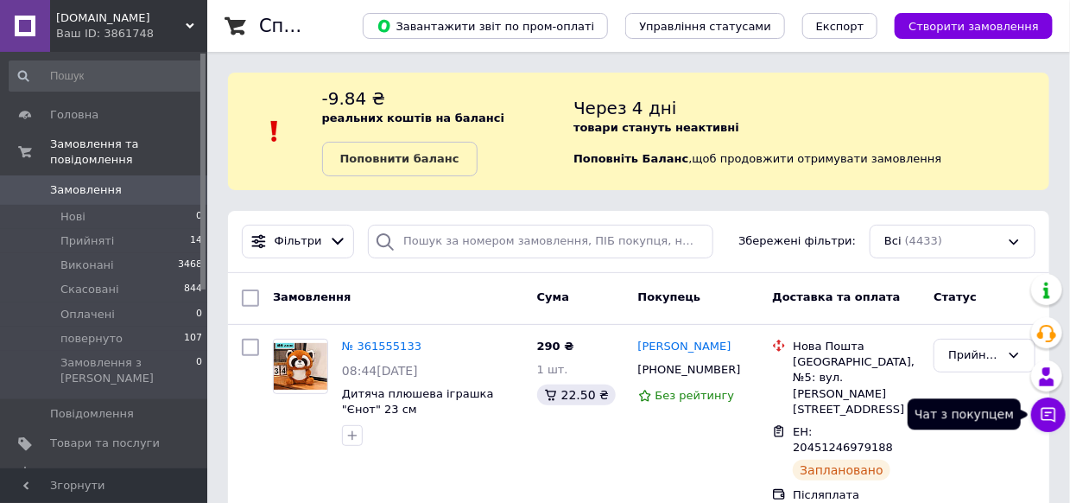
click at [1055, 411] on icon at bounding box center [1048, 414] width 17 height 17
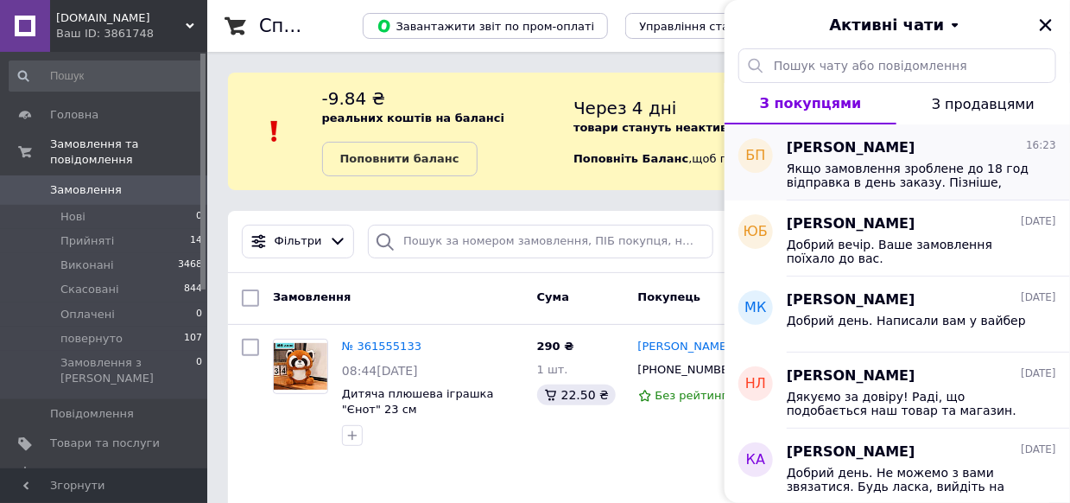
click at [873, 167] on span "Якщо замовлення зроблене до 18 год відправка в день заказу. Пізніше, відправка …" at bounding box center [909, 176] width 245 height 28
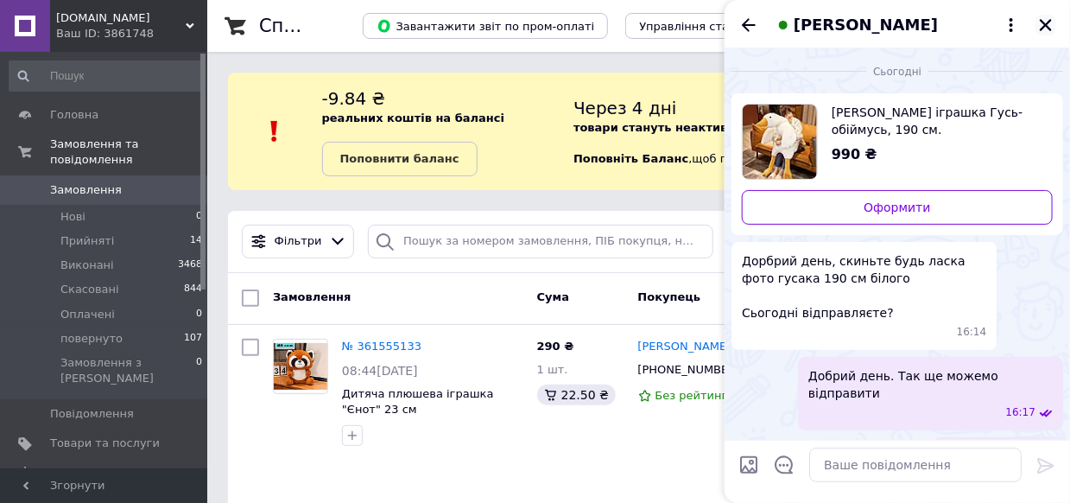
click at [1044, 21] on icon "Закрити" at bounding box center [1046, 25] width 16 height 16
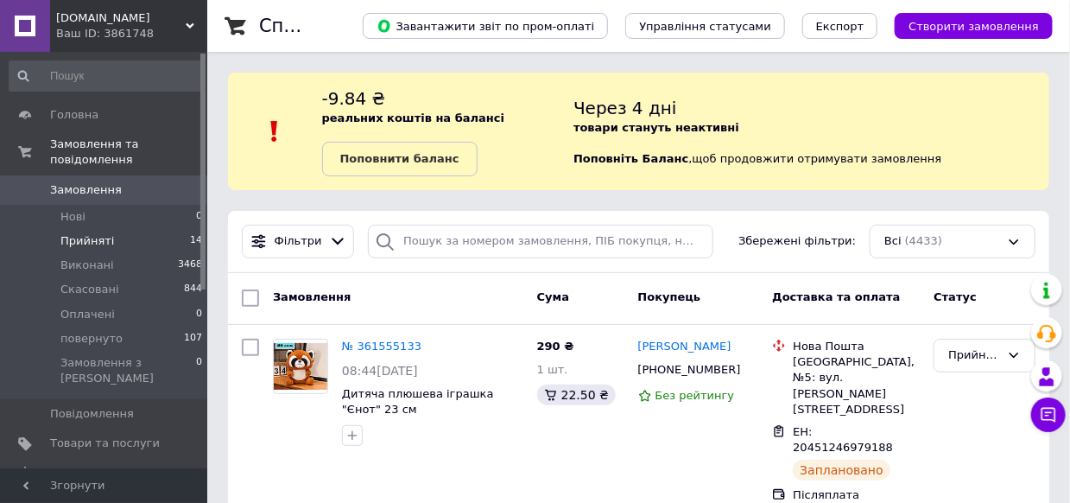
click at [105, 233] on span "Прийняті" at bounding box center [87, 241] width 54 height 16
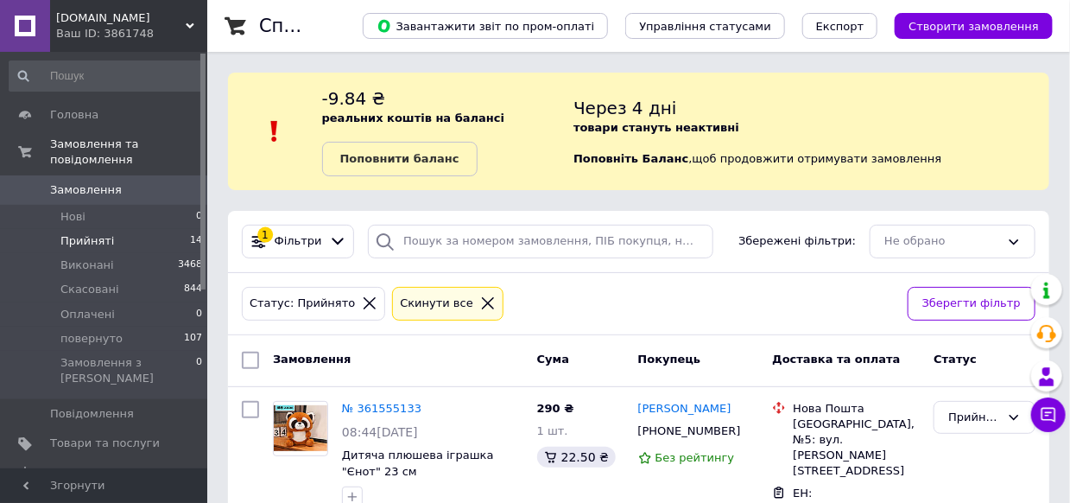
click at [458, 295] on div "Cкинути все" at bounding box center [448, 304] width 103 height 18
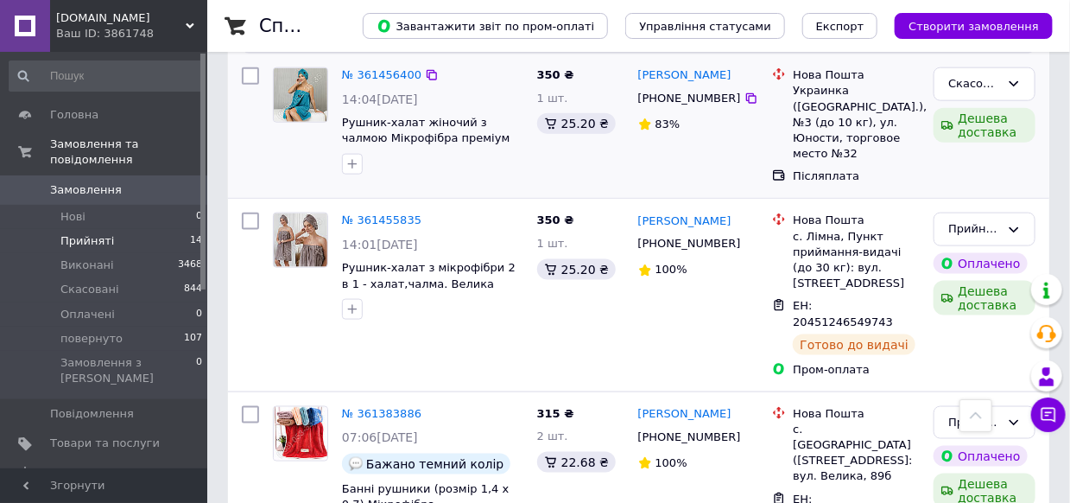
scroll to position [691, 0]
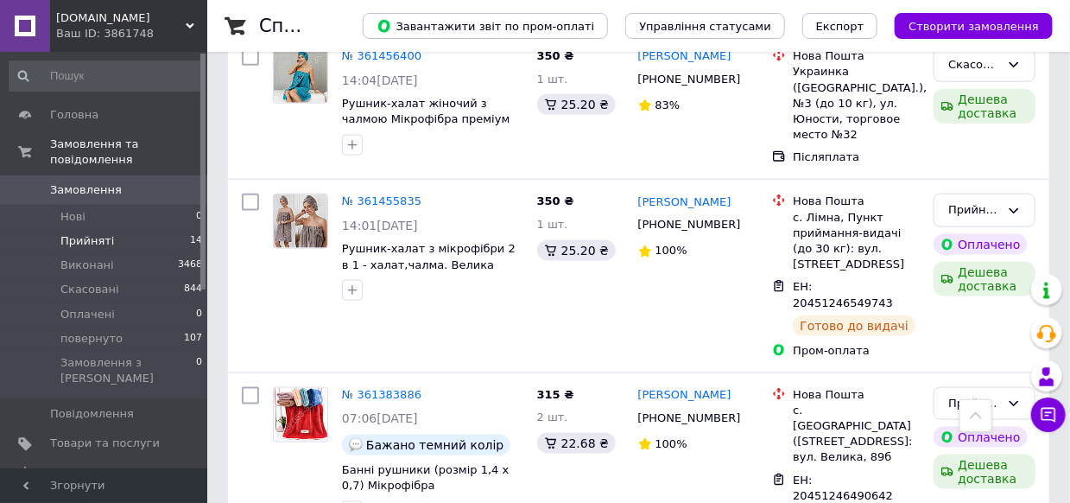
click at [79, 233] on span "Прийняті" at bounding box center [87, 241] width 54 height 16
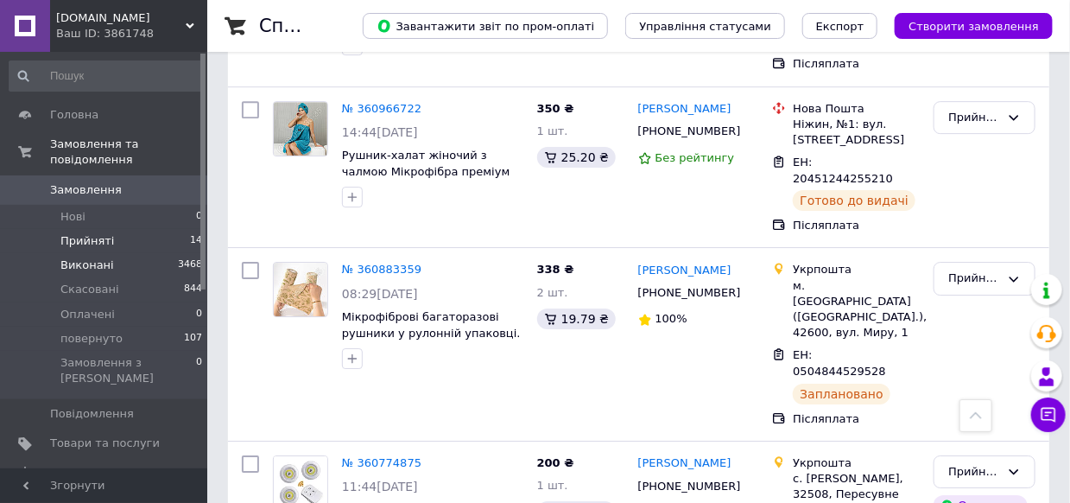
scroll to position [1960, 0]
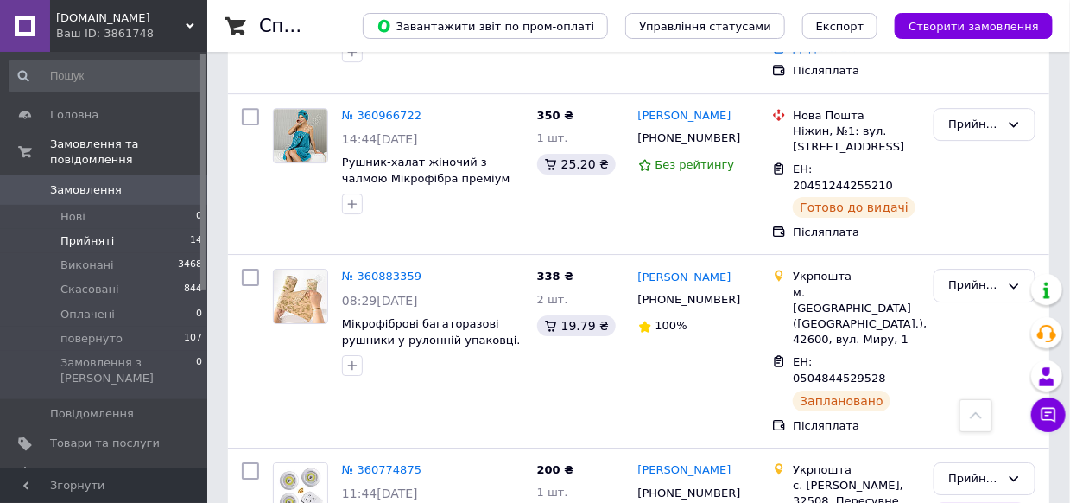
click at [83, 233] on span "Прийняті" at bounding box center [87, 241] width 54 height 16
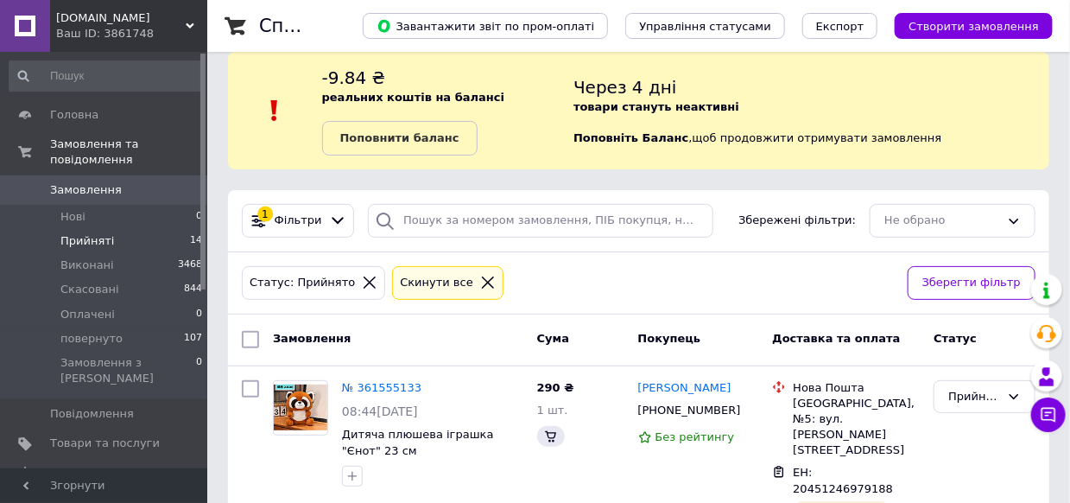
scroll to position [0, 0]
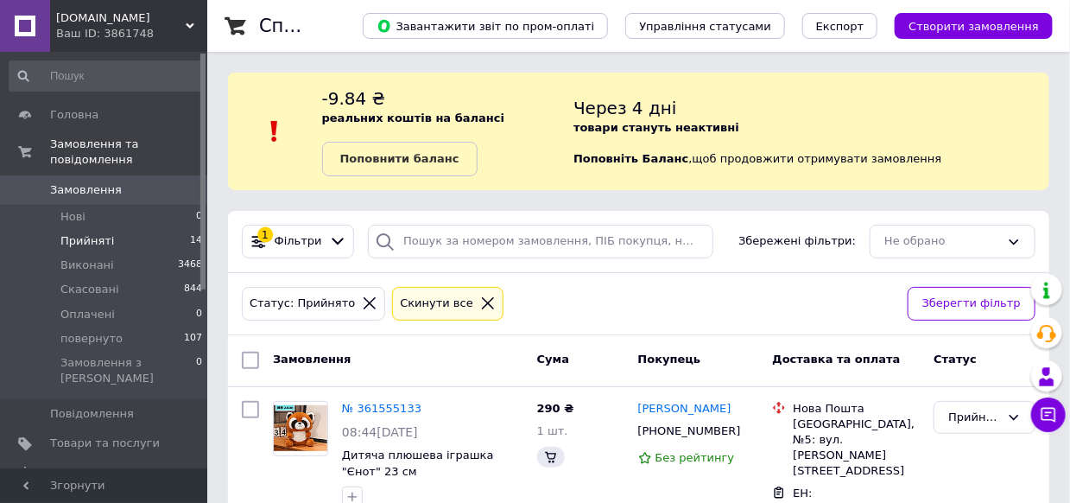
click at [114, 20] on span "[DOMAIN_NAME]" at bounding box center [121, 18] width 130 height 16
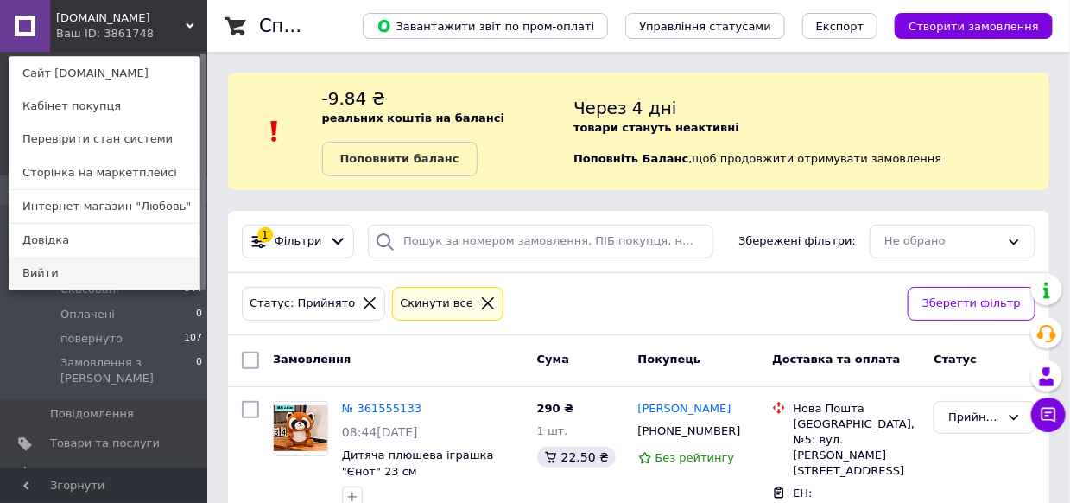
click at [51, 276] on link "Вийти" at bounding box center [105, 273] width 190 height 33
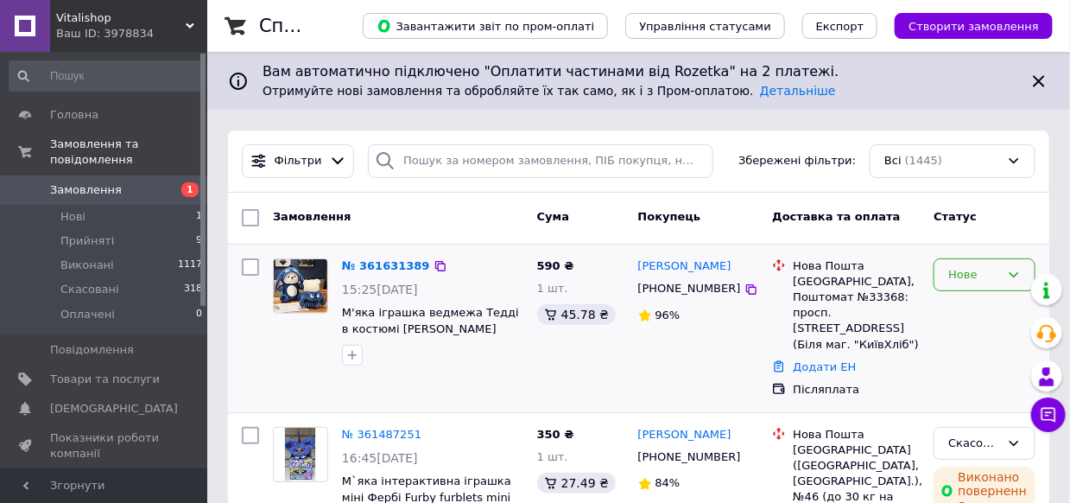
click at [985, 276] on div "Нове" at bounding box center [975, 275] width 52 height 18
click at [960, 309] on li "Прийнято" at bounding box center [985, 311] width 100 height 32
click at [398, 270] on link "№ 361631389" at bounding box center [381, 265] width 79 height 13
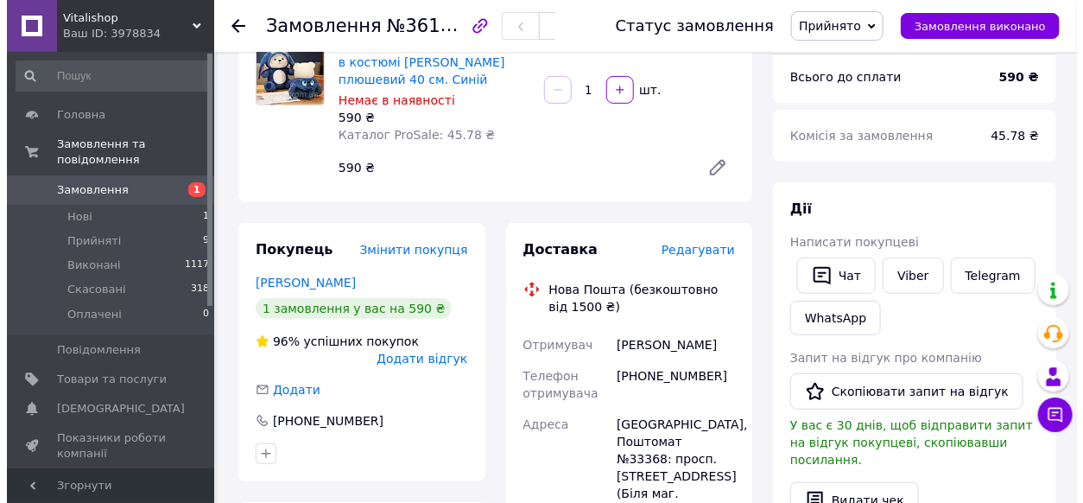
scroll to position [173, 0]
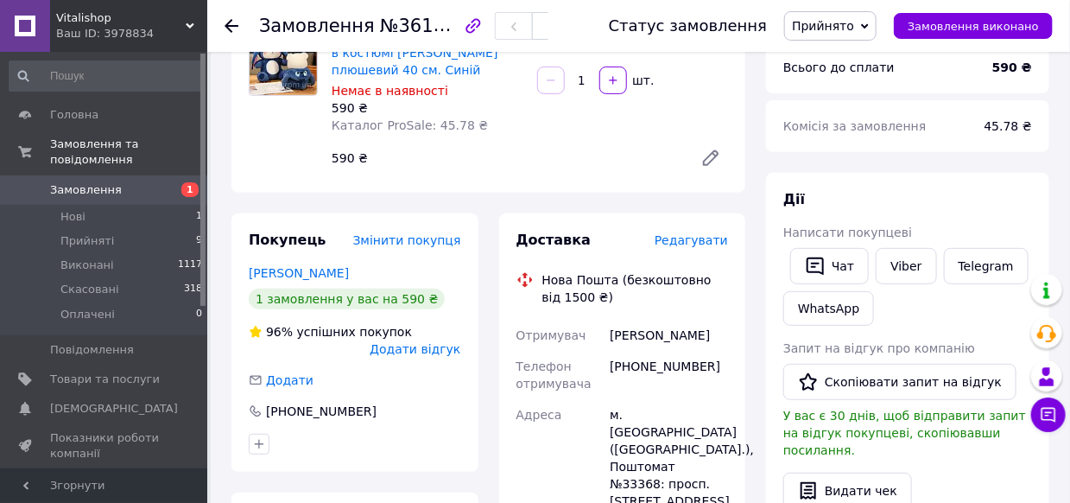
click at [671, 242] on span "Редагувати" at bounding box center [691, 240] width 73 height 14
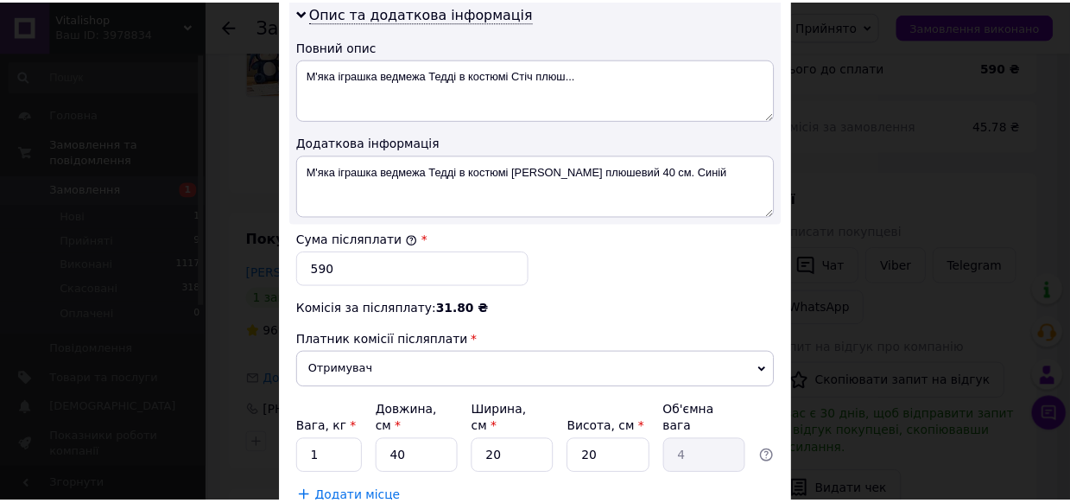
scroll to position [950, 0]
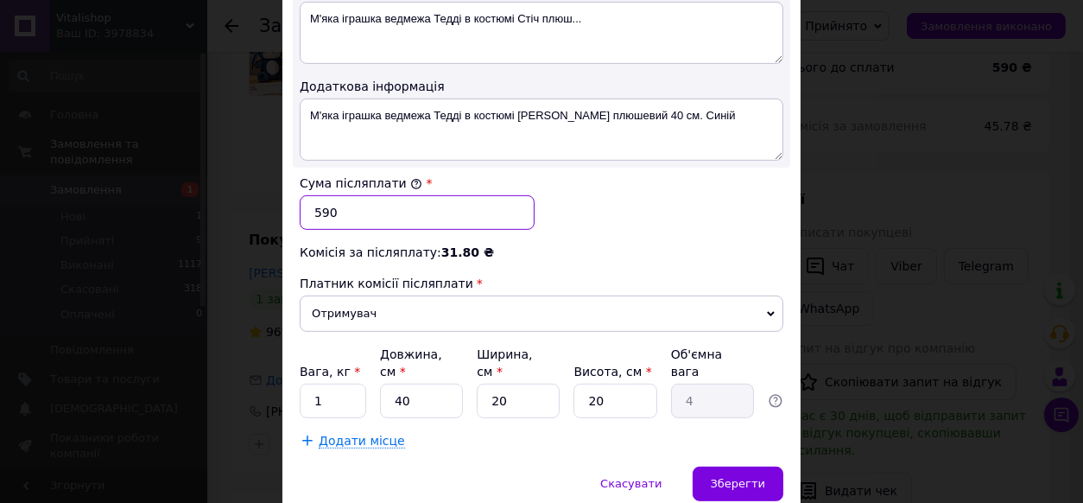
drag, startPoint x: 345, startPoint y: 213, endPoint x: 314, endPoint y: 213, distance: 30.2
click at [314, 213] on input "590" at bounding box center [417, 212] width 235 height 35
type input "690"
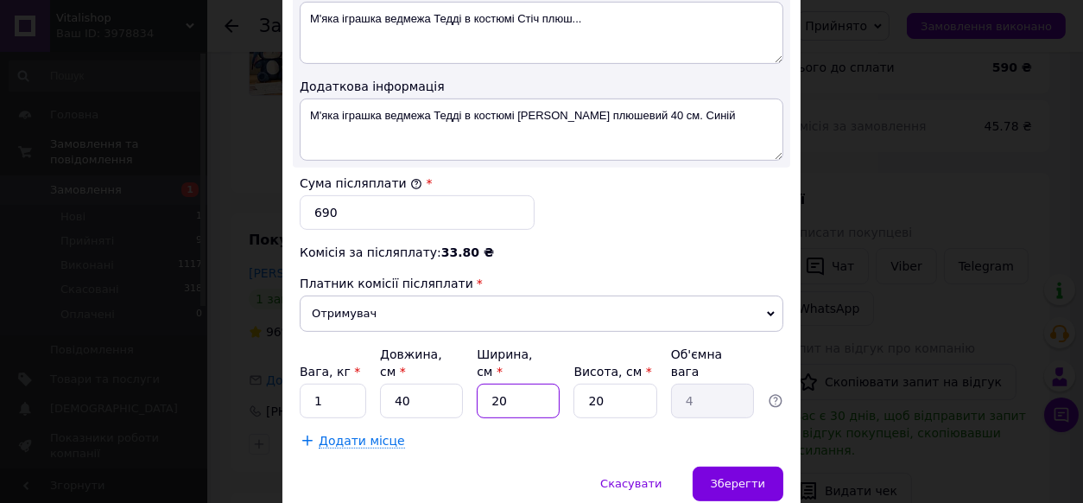
click at [508, 384] on input "20" at bounding box center [518, 401] width 83 height 35
click at [510, 384] on input "20" at bounding box center [518, 401] width 83 height 35
type input "1"
type input "0.2"
type input "10"
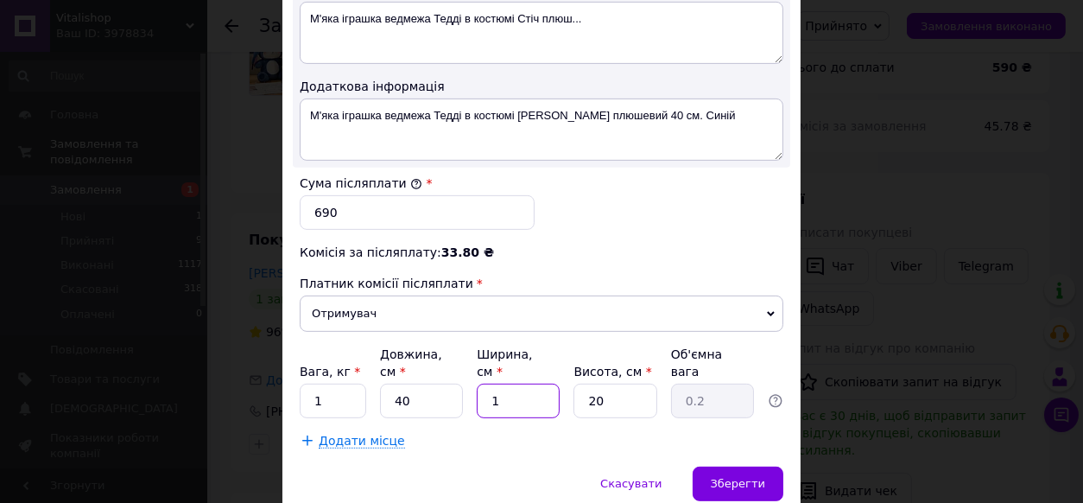
type input "2"
type input "10"
click at [596, 384] on input "20" at bounding box center [615, 401] width 83 height 35
type input "1"
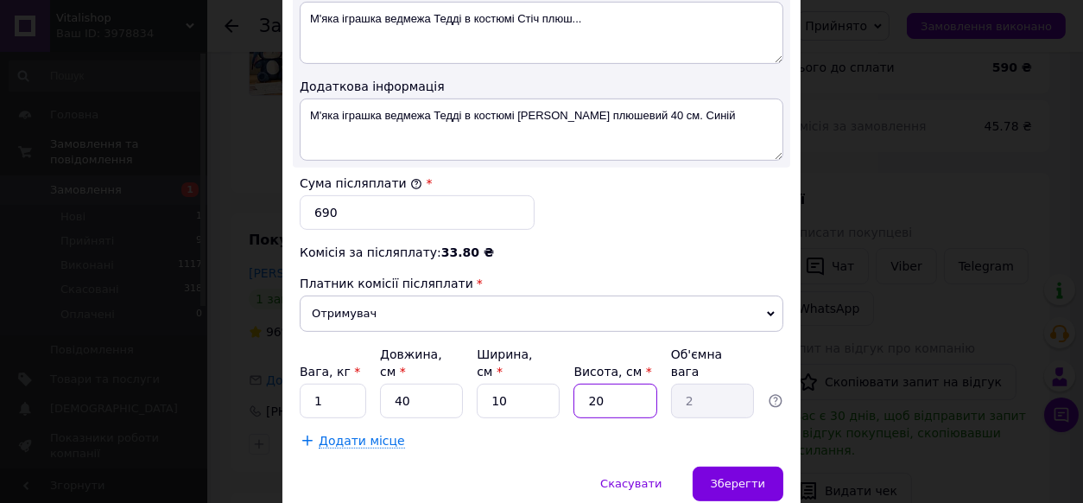
type input "0.1"
type input "15"
type input "1.5"
type input "15"
click at [748, 477] on span "Зберегти" at bounding box center [738, 483] width 54 height 13
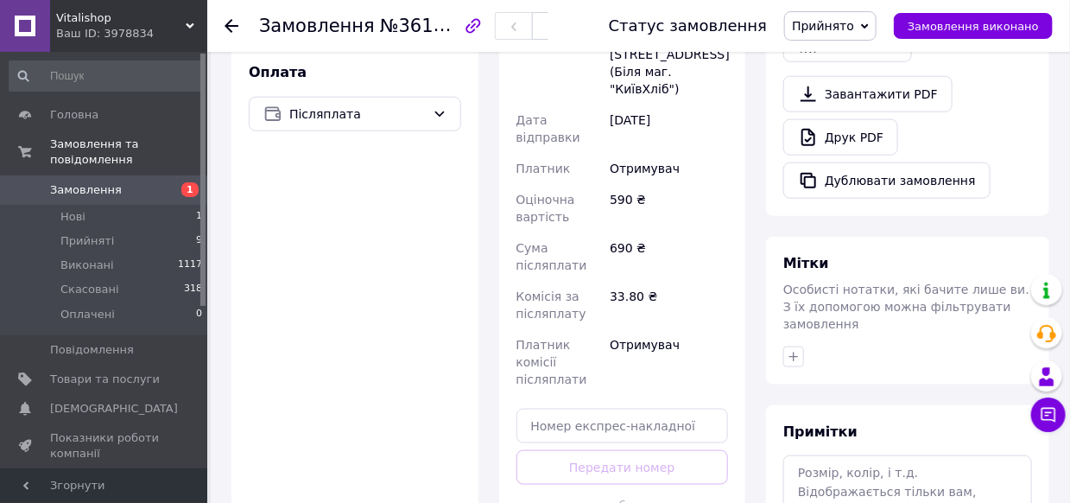
scroll to position [691, 0]
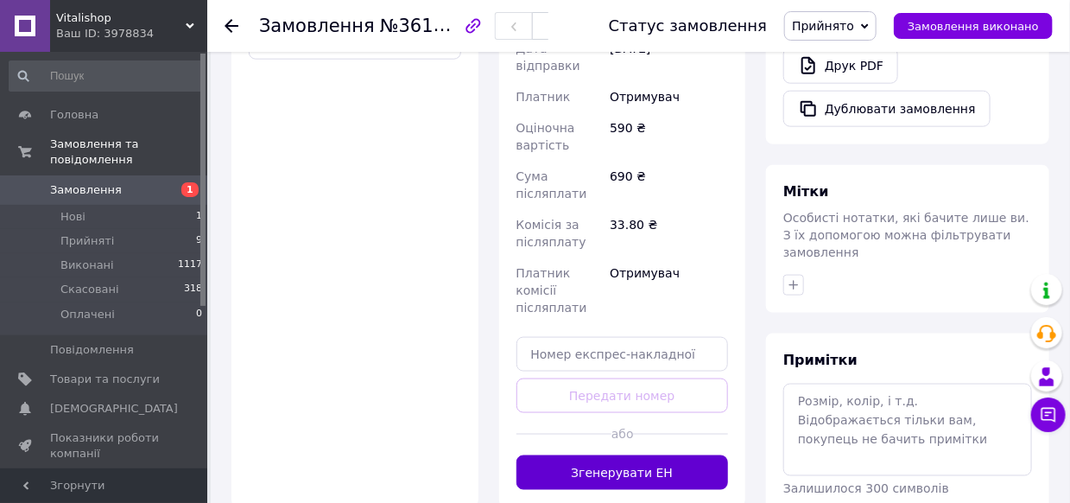
click at [651, 455] on button "Згенерувати ЕН" at bounding box center [623, 472] width 213 height 35
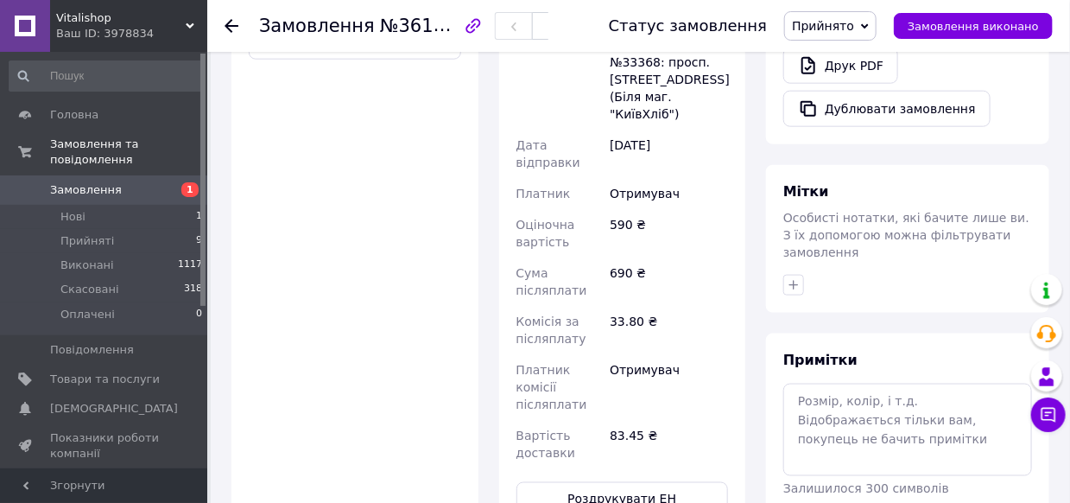
click at [650, 482] on button "Роздрукувати ЕН" at bounding box center [623, 499] width 213 height 35
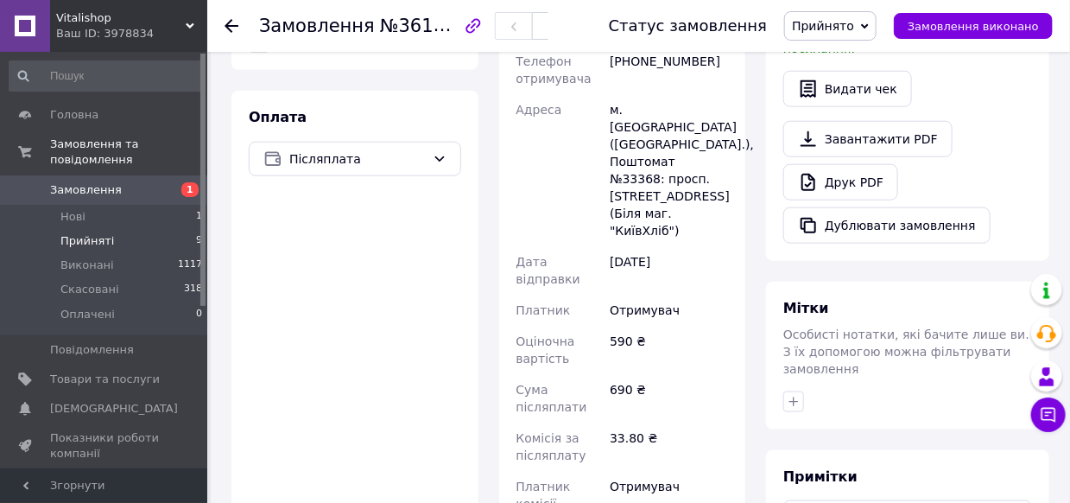
scroll to position [518, 0]
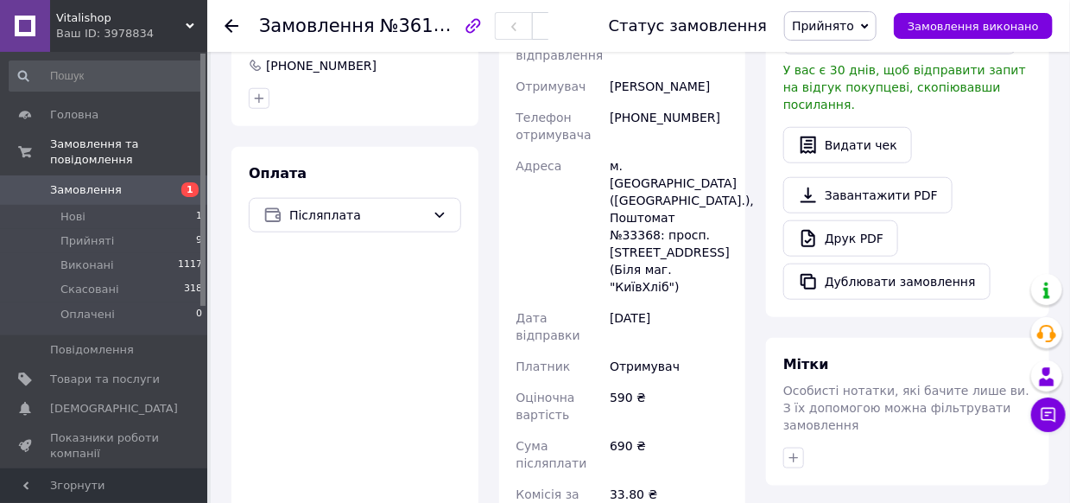
click at [110, 182] on span "Замовлення" at bounding box center [86, 190] width 72 height 16
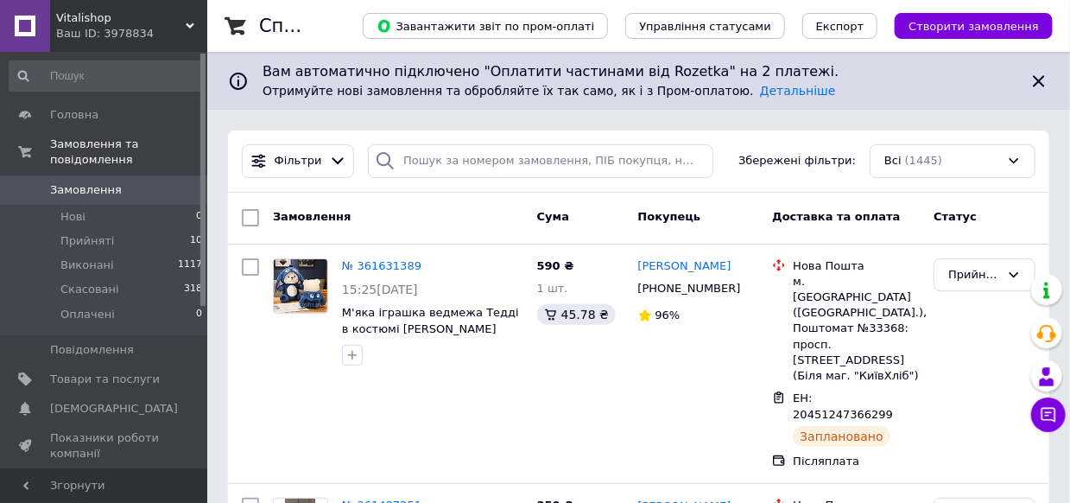
click at [117, 23] on span "Vitalishop" at bounding box center [121, 18] width 130 height 16
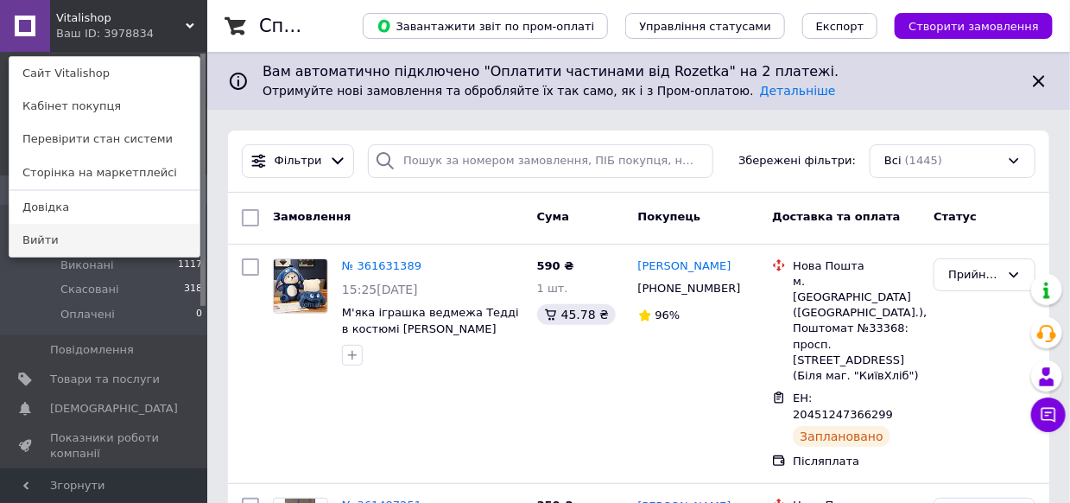
click at [48, 237] on link "Вийти" at bounding box center [105, 240] width 190 height 33
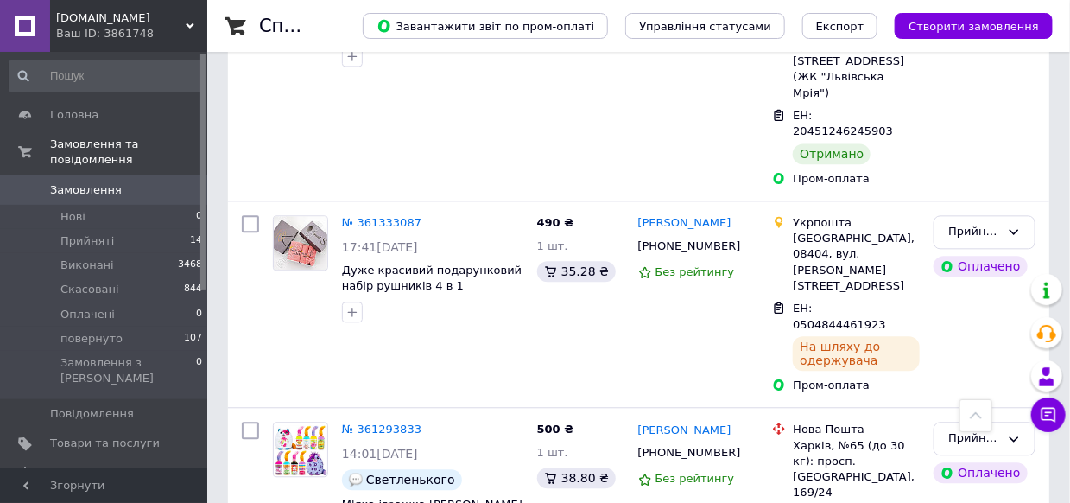
scroll to position [1469, 0]
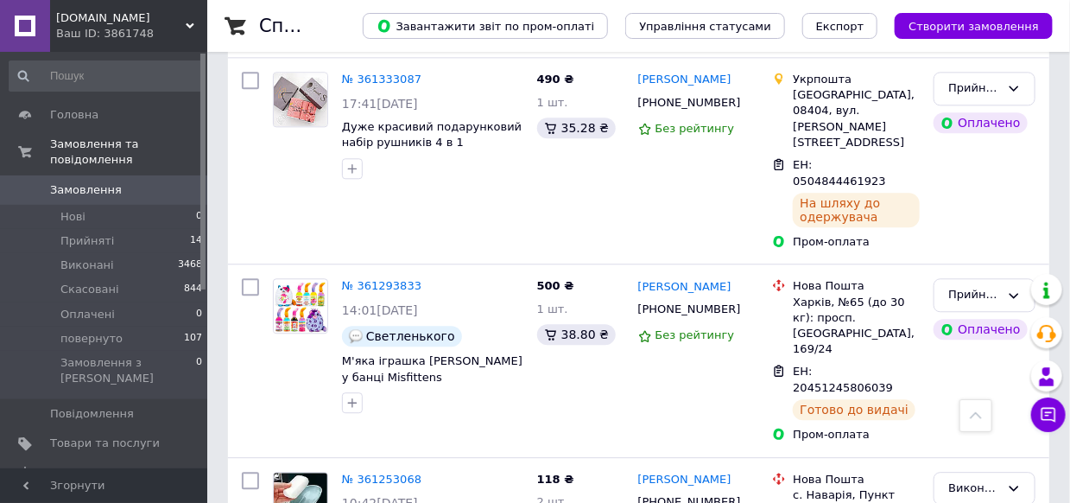
click at [1031, 414] on div "Чат з покупцем" at bounding box center [1048, 414] width 35 height 35
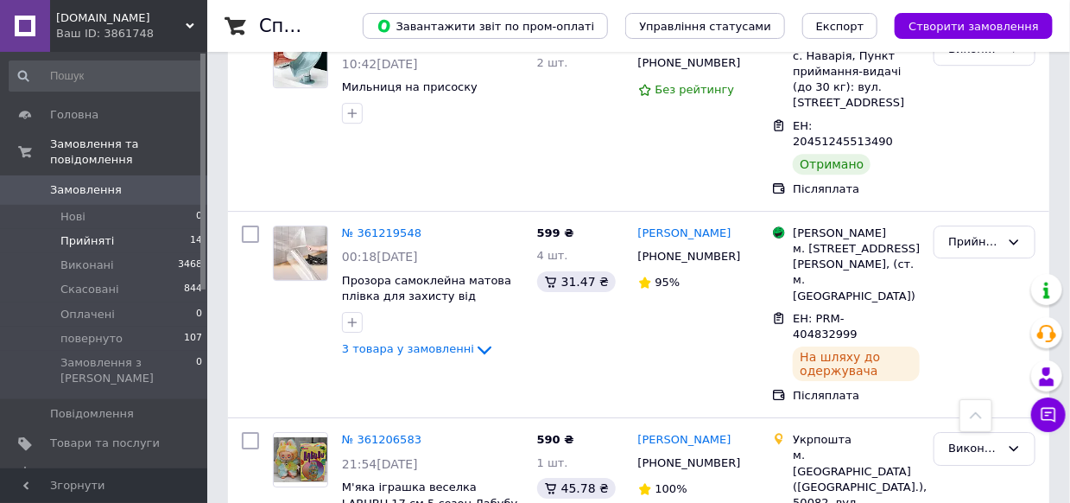
click at [98, 233] on span "Прийняті" at bounding box center [87, 241] width 54 height 16
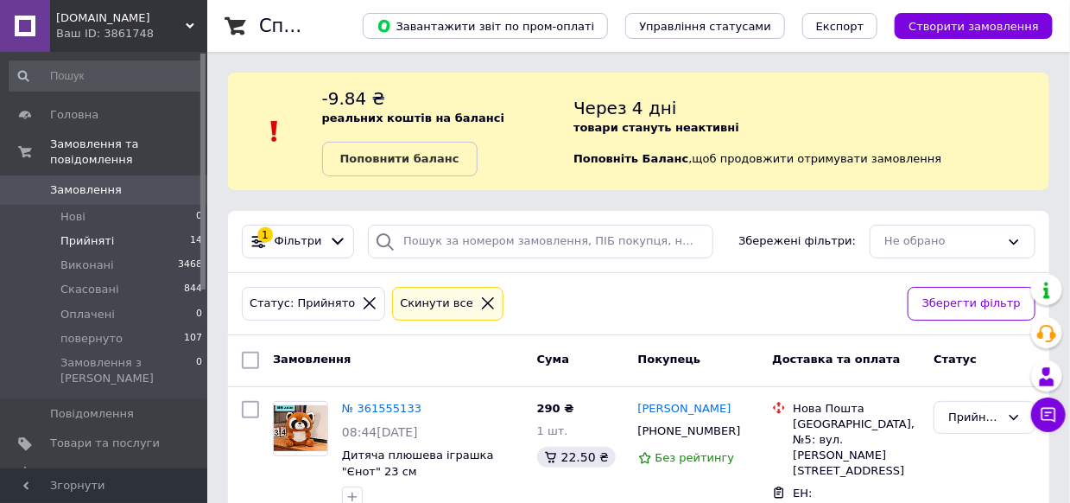
click at [78, 233] on span "Прийняті" at bounding box center [87, 241] width 54 height 16
click at [98, 26] on div "Ваш ID: 3861748" at bounding box center [131, 34] width 151 height 16
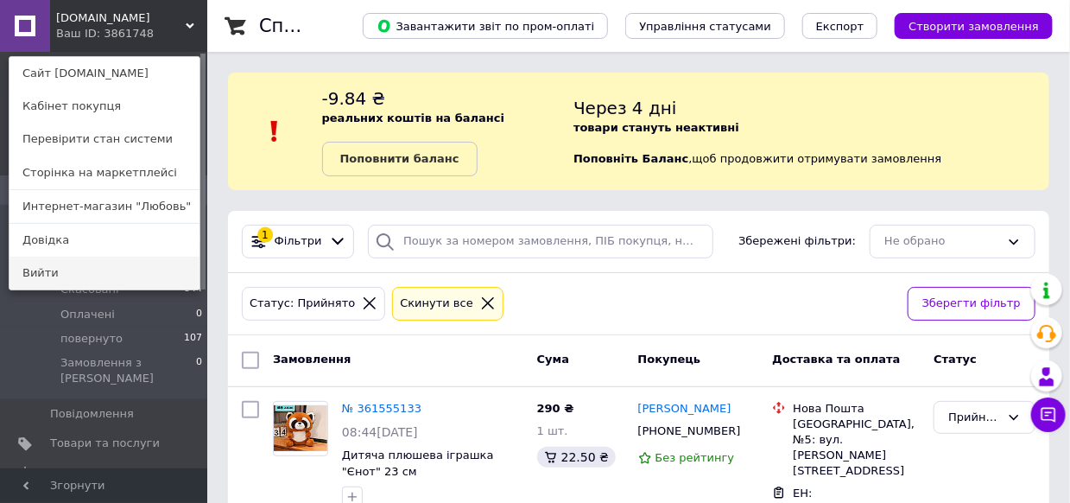
click at [39, 270] on link "Вийти" at bounding box center [105, 273] width 190 height 33
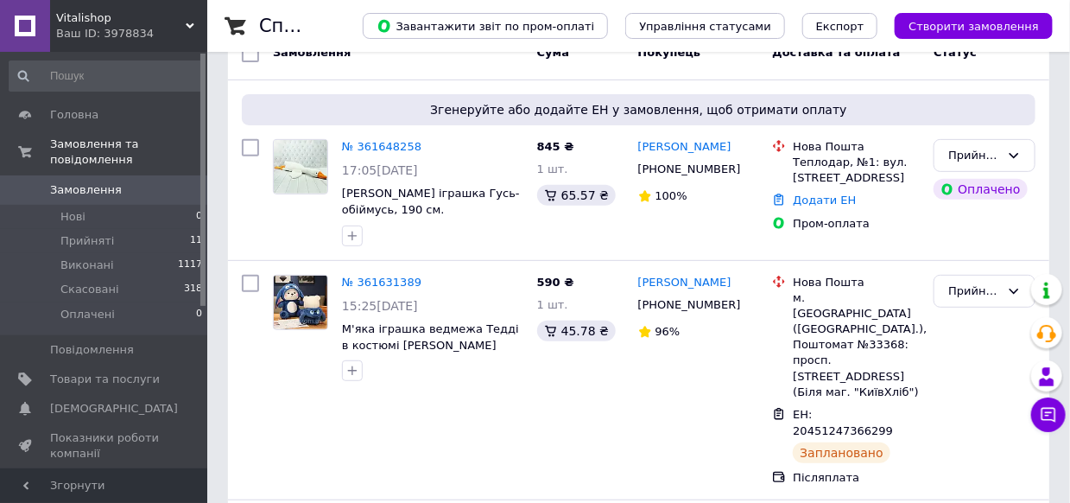
scroll to position [173, 0]
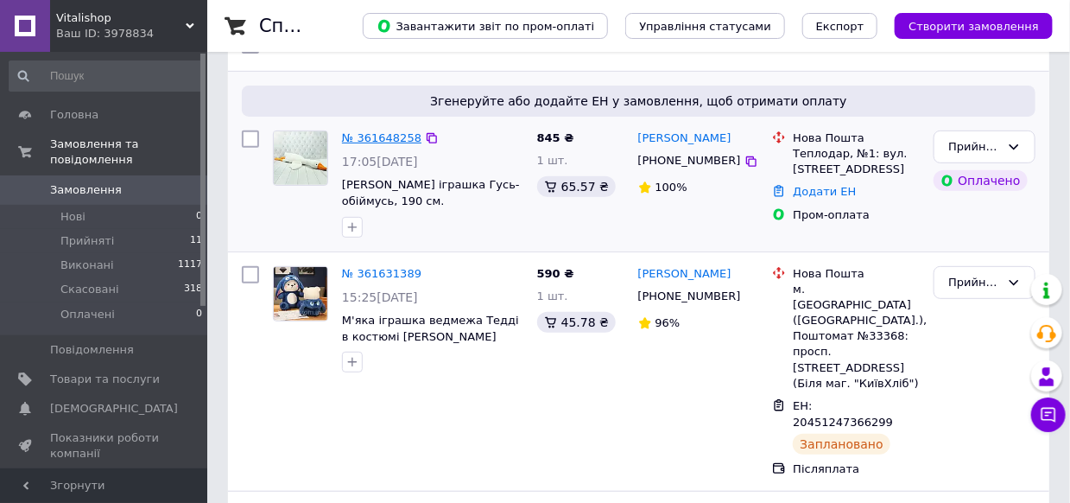
click at [369, 142] on link "№ 361648258" at bounding box center [381, 137] width 79 height 13
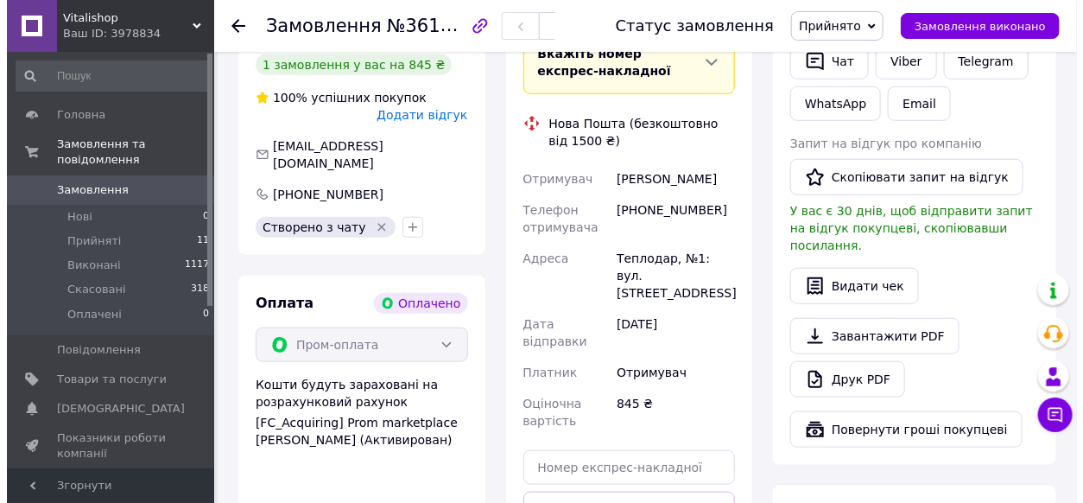
scroll to position [244, 0]
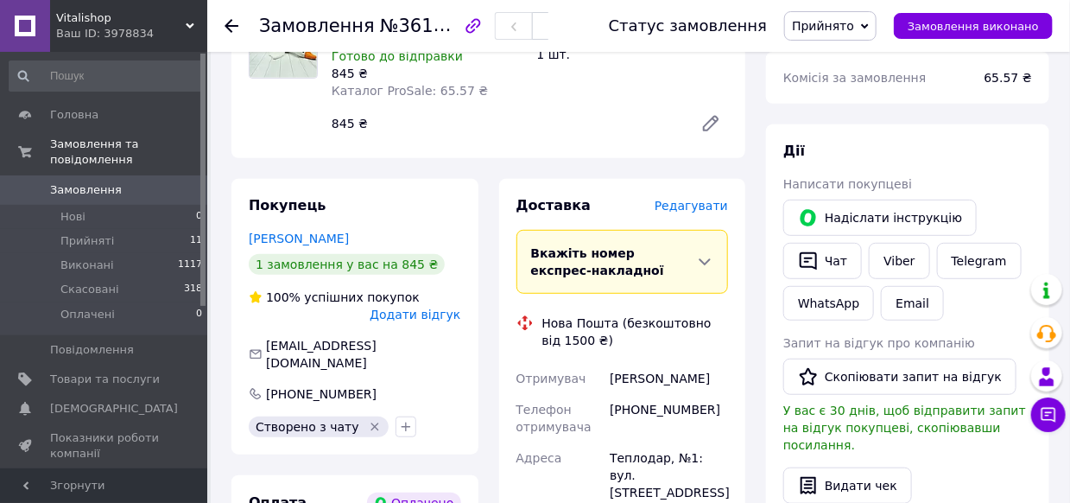
click at [688, 210] on span "Редагувати" at bounding box center [691, 206] width 73 height 14
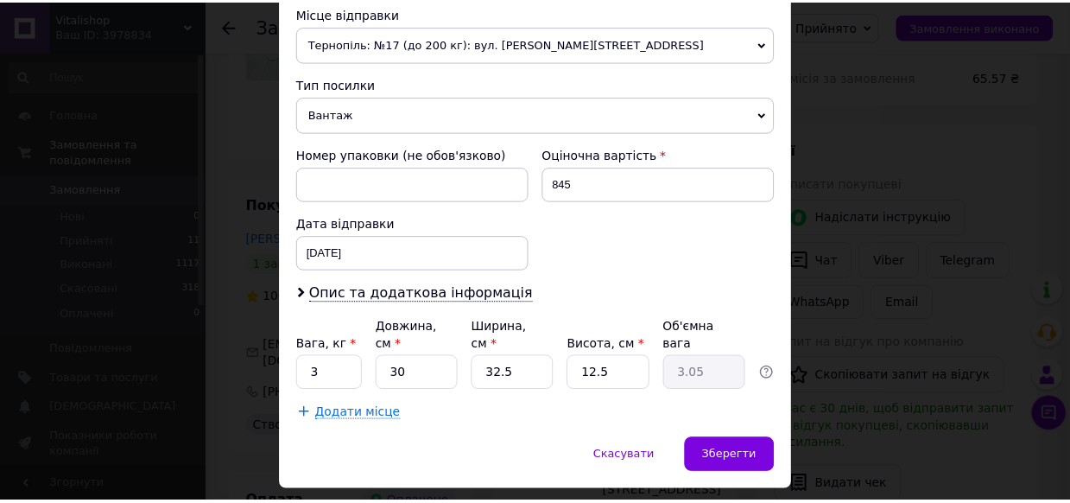
scroll to position [643, 0]
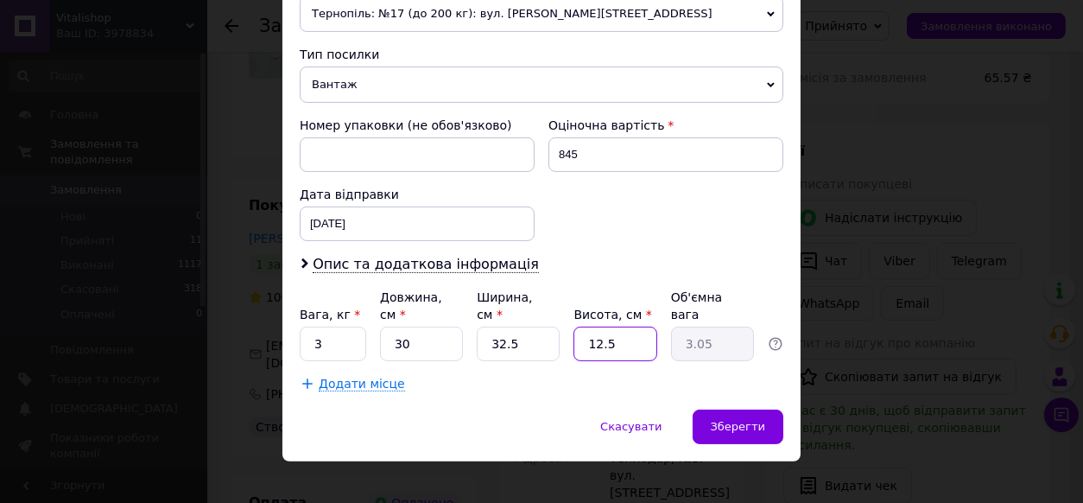
click at [631, 327] on input "12.5" at bounding box center [615, 344] width 83 height 35
type input "2"
type input "0.49"
type input "25"
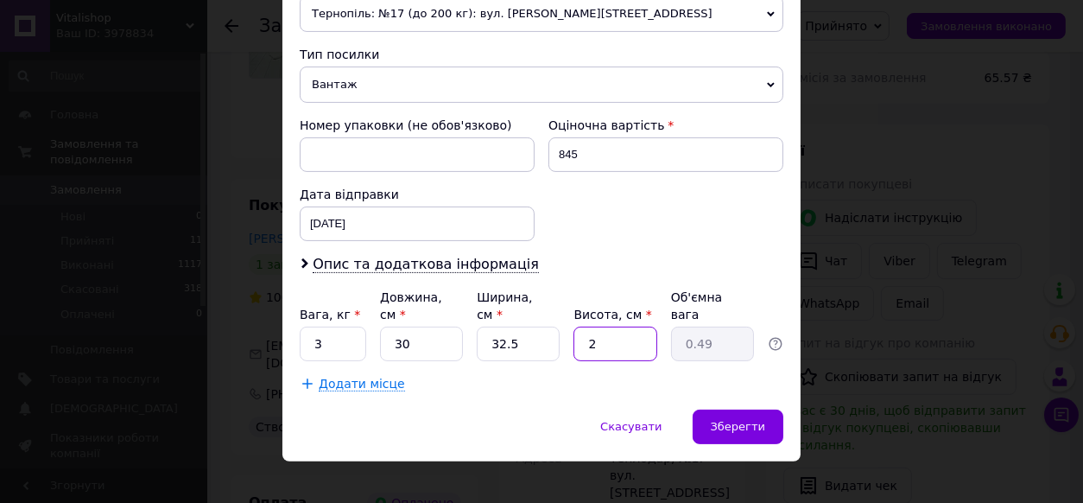
type input "6.09"
type input "25"
click at [723, 420] on span "Зберегти" at bounding box center [738, 426] width 54 height 13
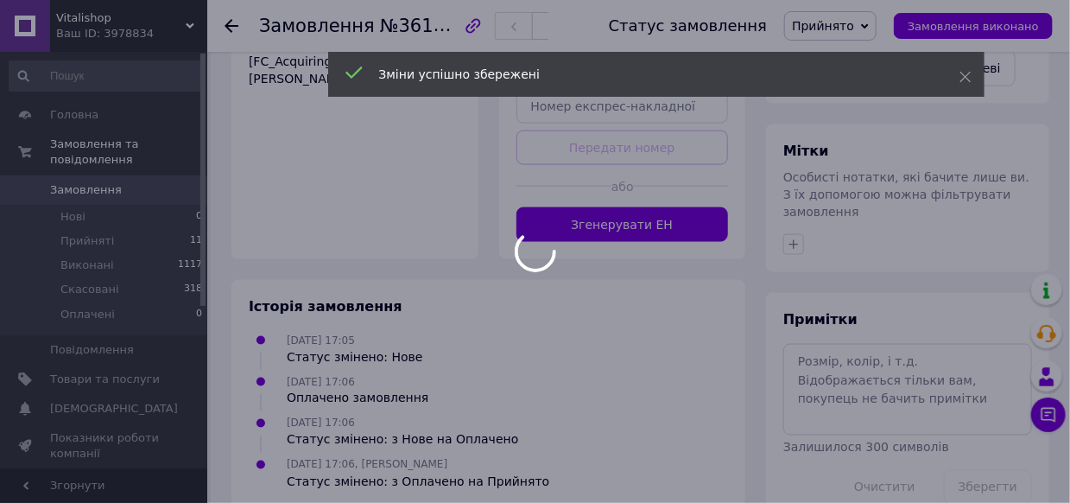
scroll to position [808, 0]
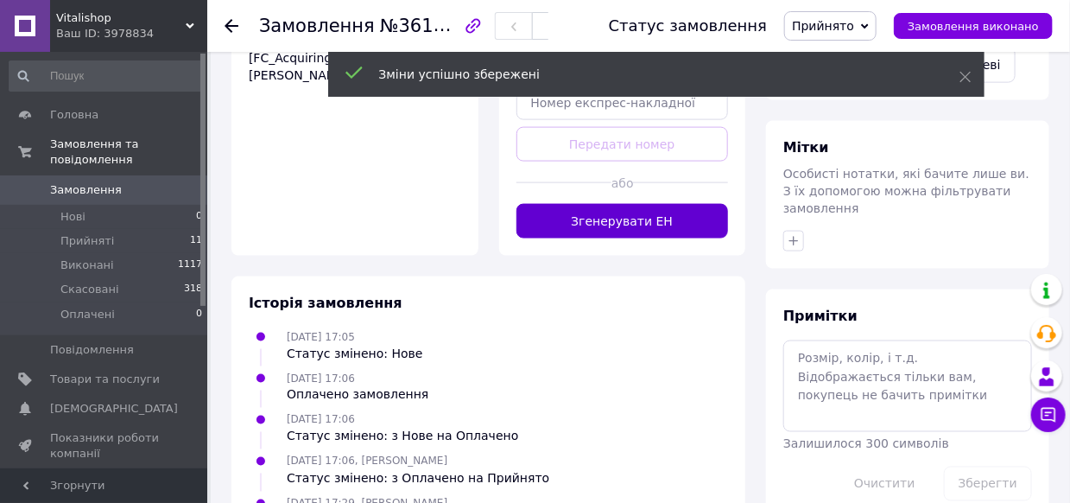
click at [662, 204] on button "Згенерувати ЕН" at bounding box center [623, 221] width 213 height 35
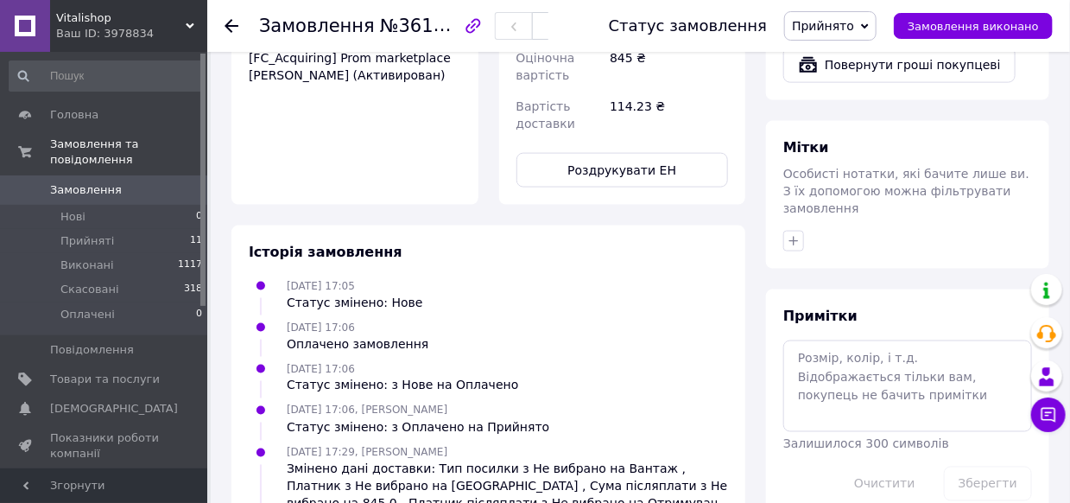
click at [610, 153] on button "Роздрукувати ЕН" at bounding box center [623, 170] width 213 height 35
